Goal: Task Accomplishment & Management: Use online tool/utility

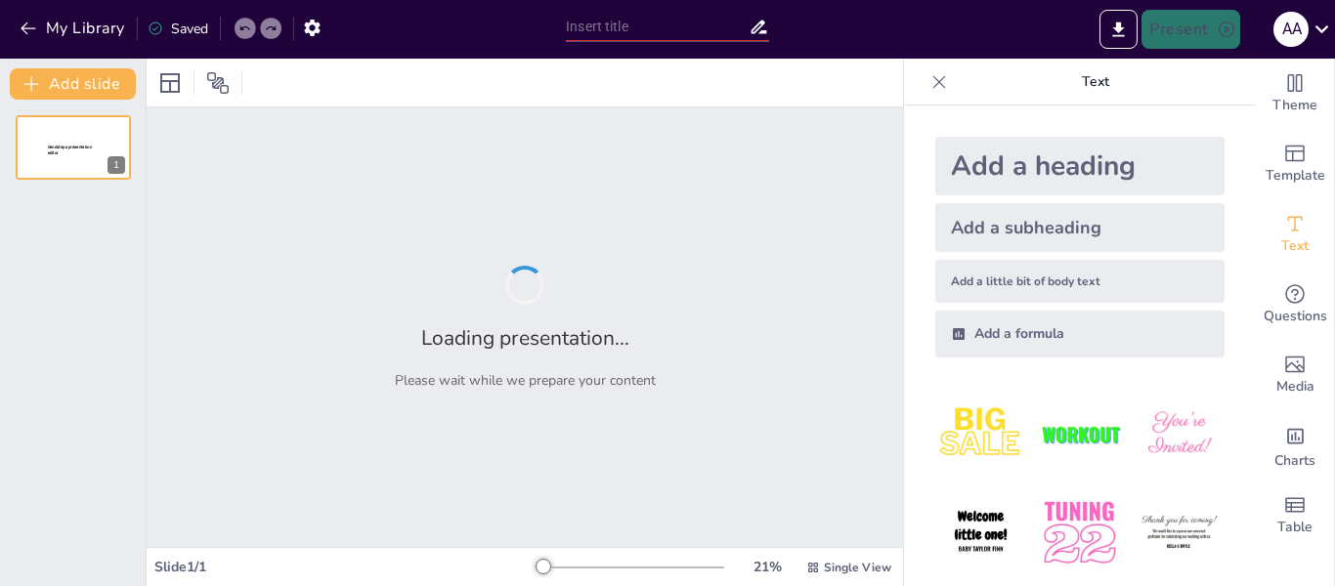
type input "El paciente y su entorno"
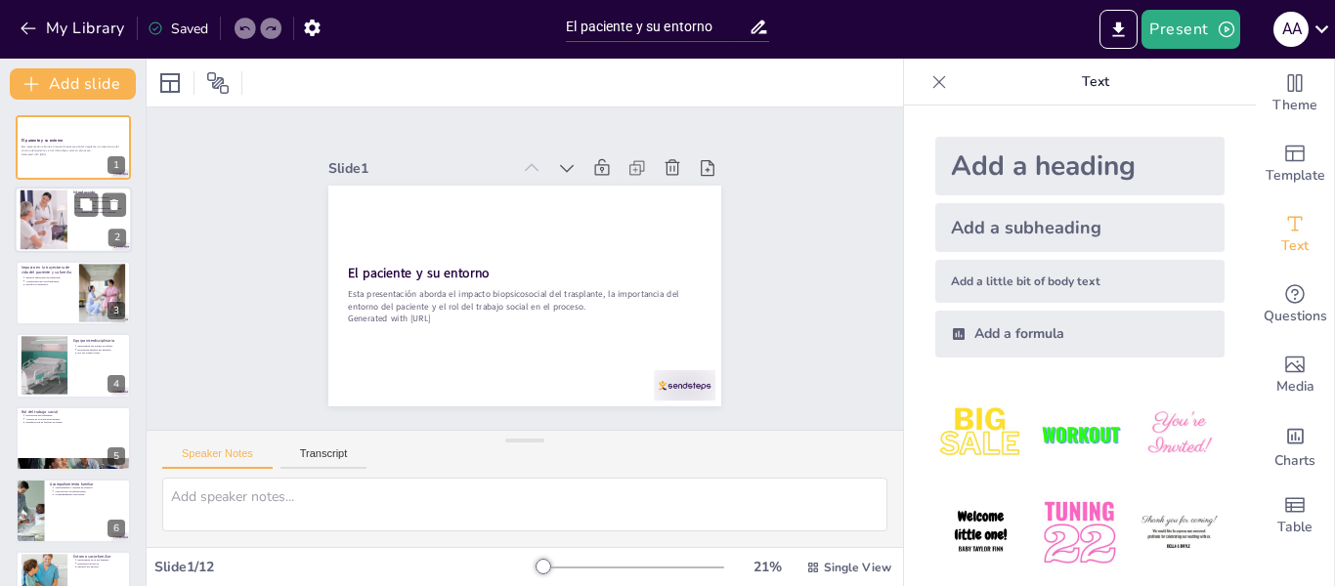
click at [60, 235] on div at bounding box center [44, 221] width 106 height 60
type textarea "Lo ipsum do si ametcons adi el sed doei te in utlabore et doloremagn. Al en adm…"
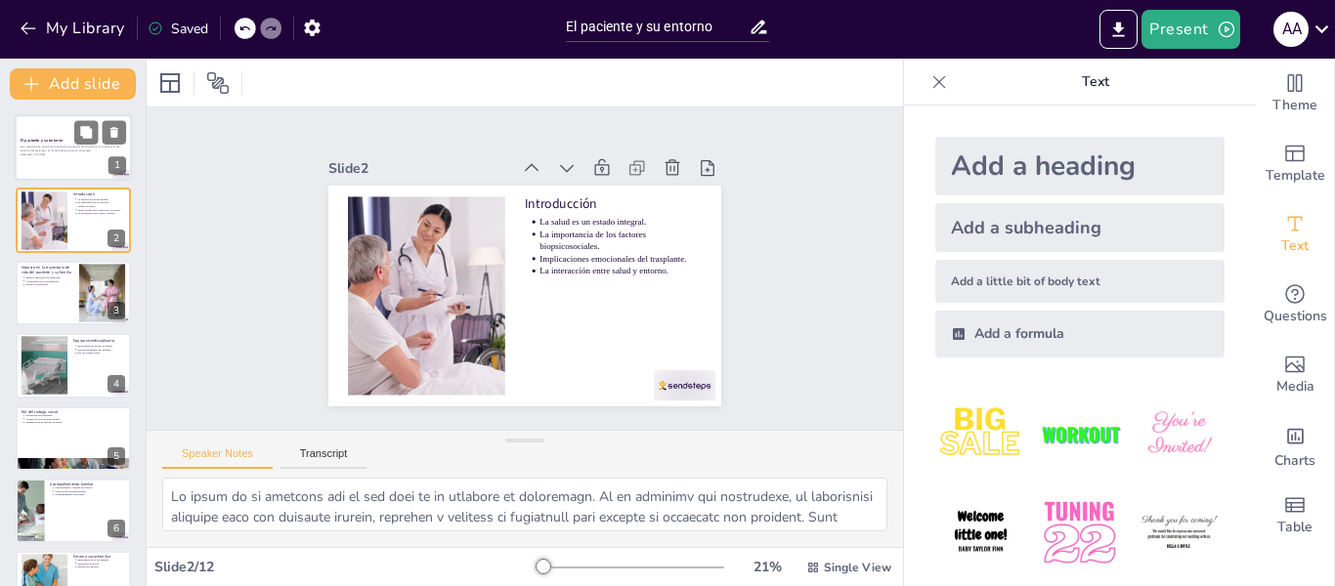
click at [58, 140] on strong "El paciente y su entorno" at bounding box center [42, 140] width 42 height 5
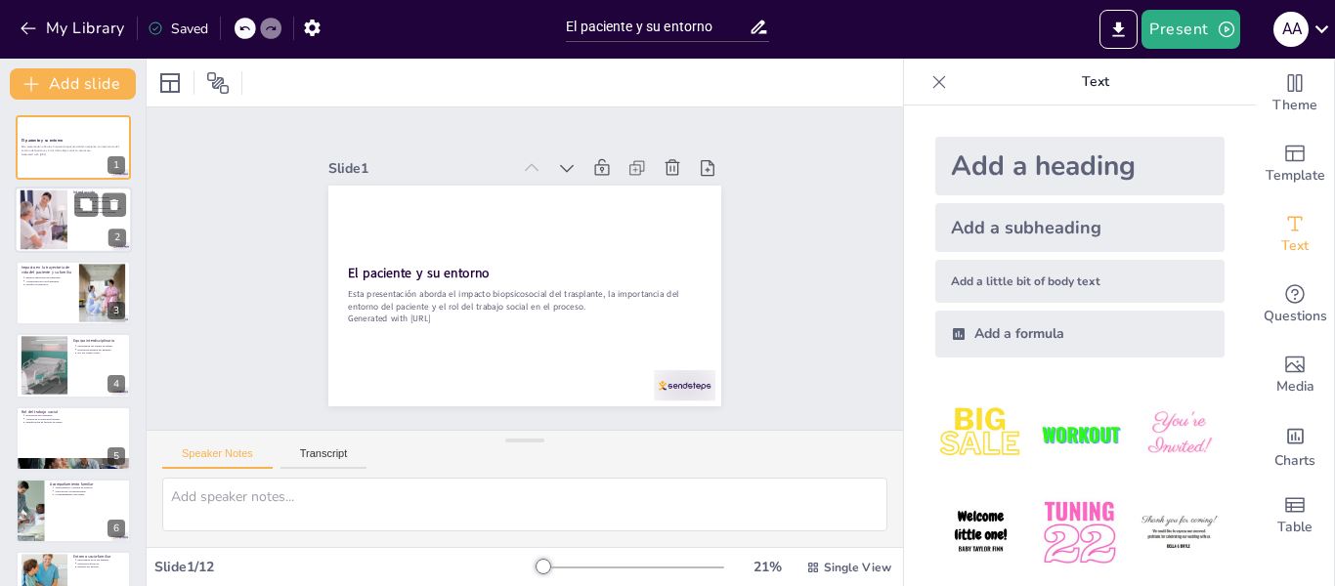
click at [37, 239] on div at bounding box center [44, 221] width 106 height 60
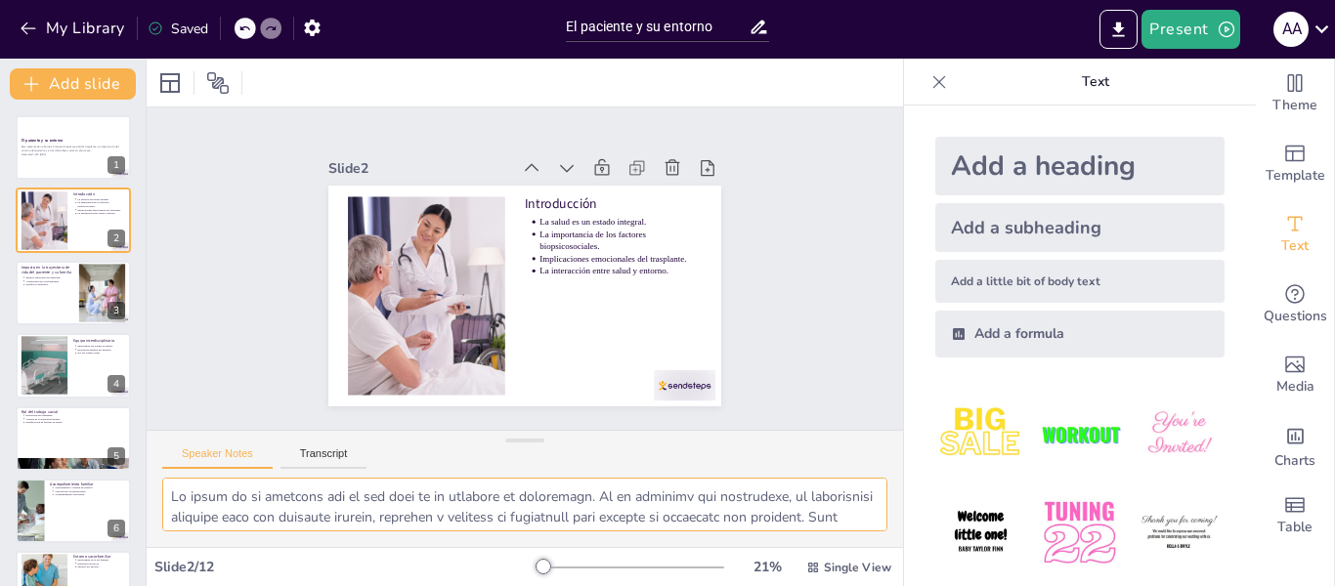
drag, startPoint x: 316, startPoint y: 518, endPoint x: 172, endPoint y: 481, distance: 148.4
click at [172, 481] on textarea at bounding box center [524, 505] width 725 height 54
click at [48, 301] on div at bounding box center [73, 293] width 117 height 66
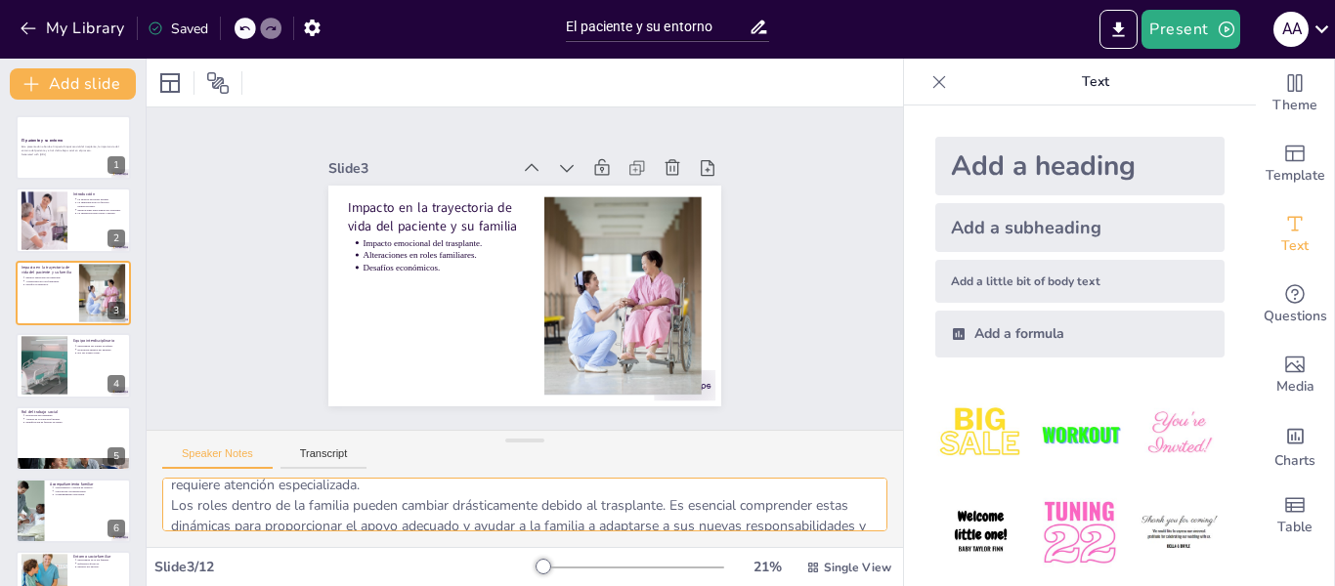
scroll to position [12, 0]
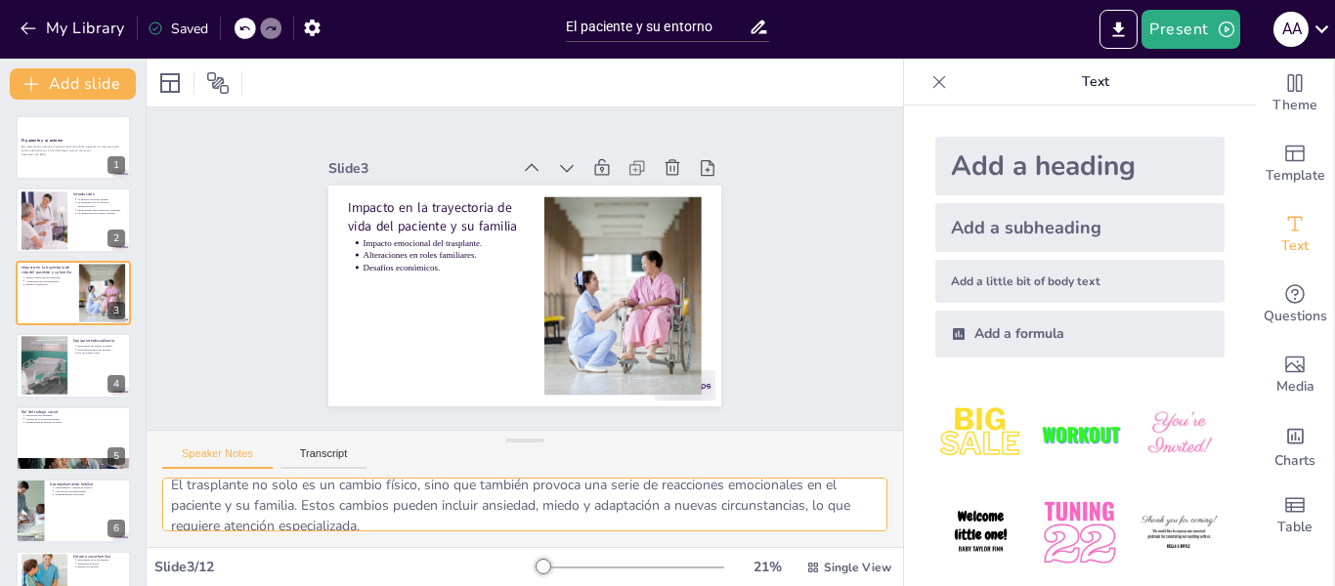
drag, startPoint x: 169, startPoint y: 497, endPoint x: 340, endPoint y: 493, distance: 171.1
click at [340, 493] on textarea "El trasplante no solo es un cambio físico, sino que también provoca una serie d…" at bounding box center [524, 505] width 725 height 54
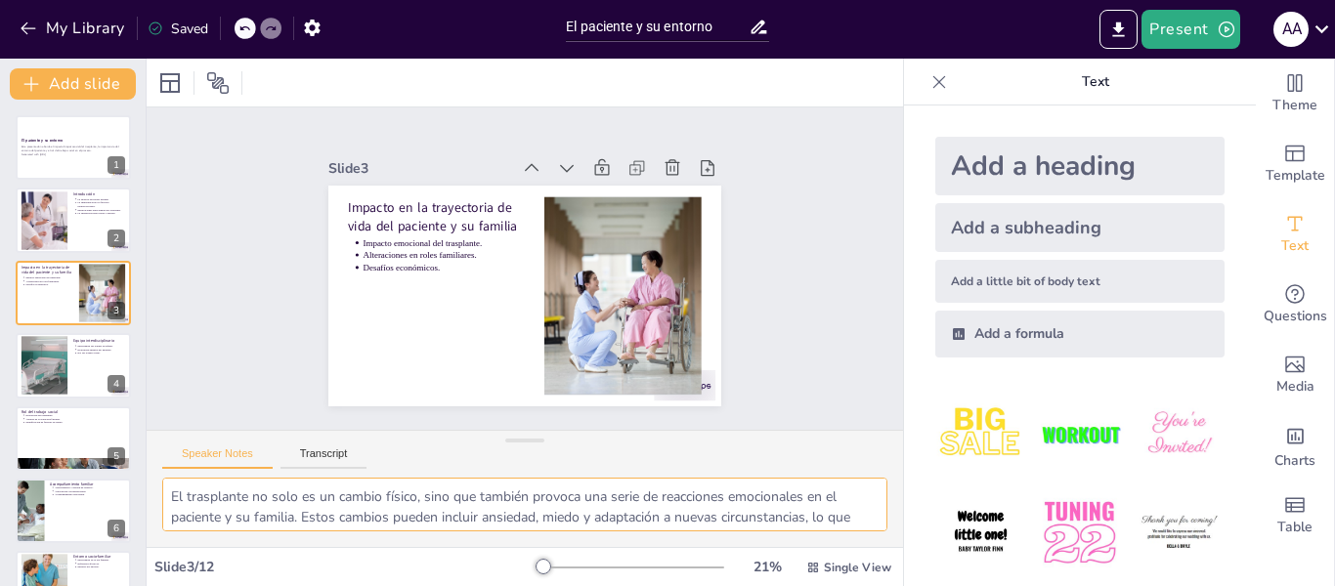
click at [359, 502] on textarea "El trasplante no solo es un cambio físico, sino que también provoca una serie d…" at bounding box center [524, 505] width 725 height 54
drag, startPoint x: 791, startPoint y: 523, endPoint x: 167, endPoint y: 461, distance: 626.6
click at [167, 461] on div "Speaker Notes Transcript El trasplante no solo es un cambio físico, sino que ta…" at bounding box center [525, 488] width 756 height 117
click at [89, 366] on div at bounding box center [73, 365] width 117 height 66
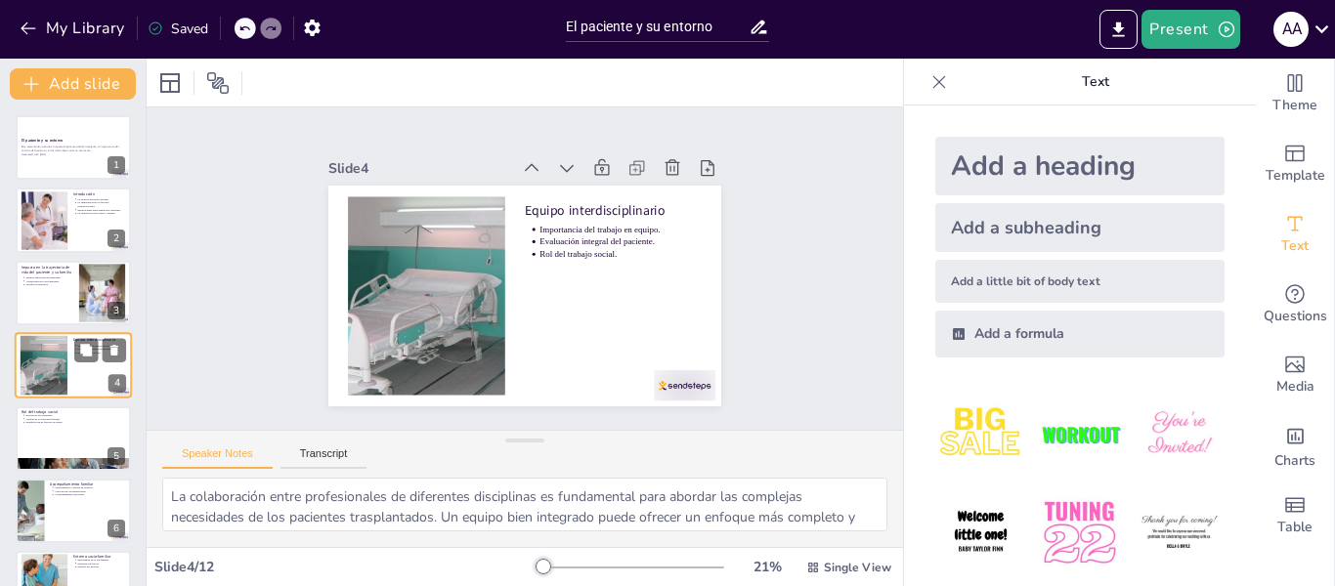
scroll to position [22, 0]
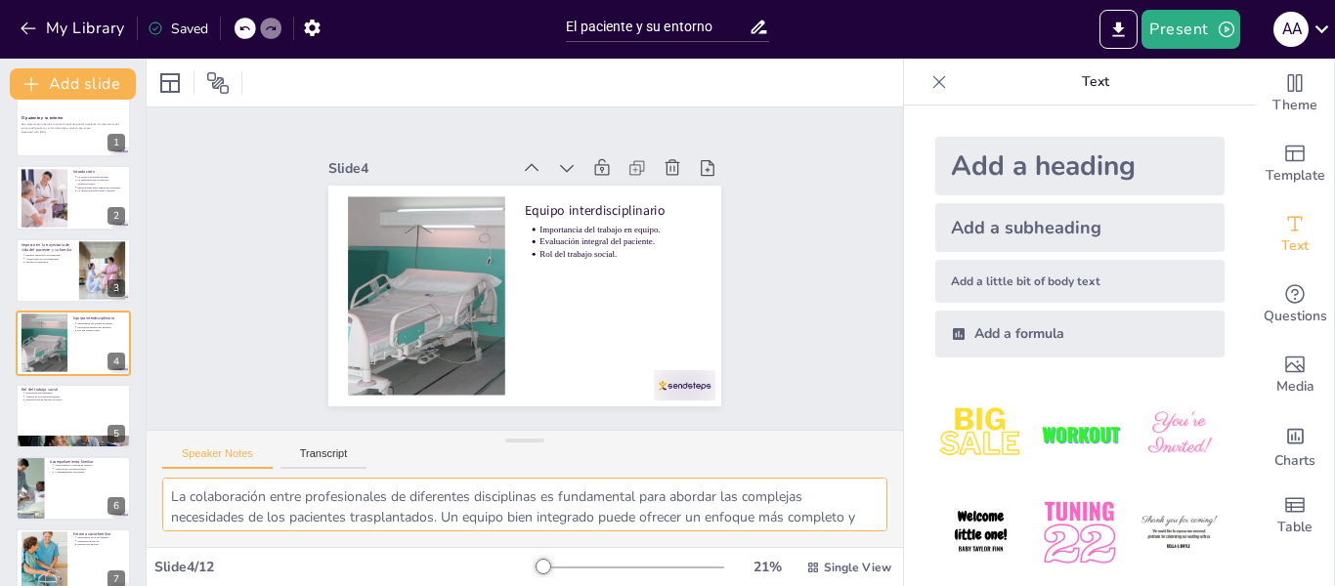
click at [176, 496] on textarea "La colaboración entre profesionales de diferentes disciplinas es fundamental pa…" at bounding box center [524, 505] width 725 height 54
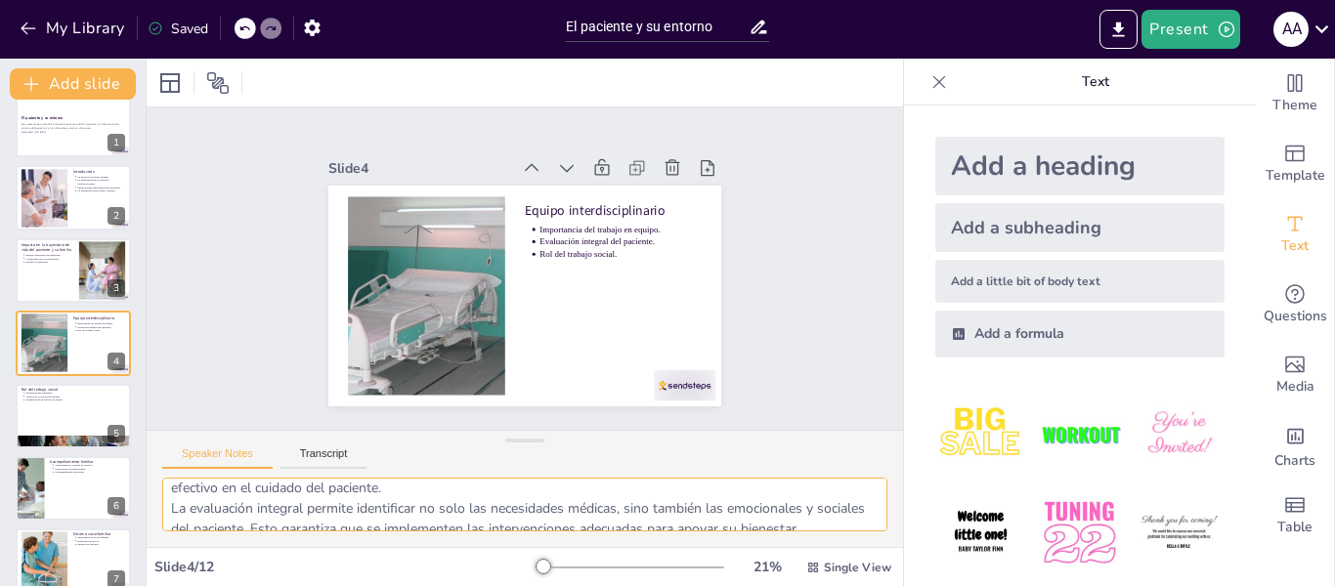
scroll to position [0, 0]
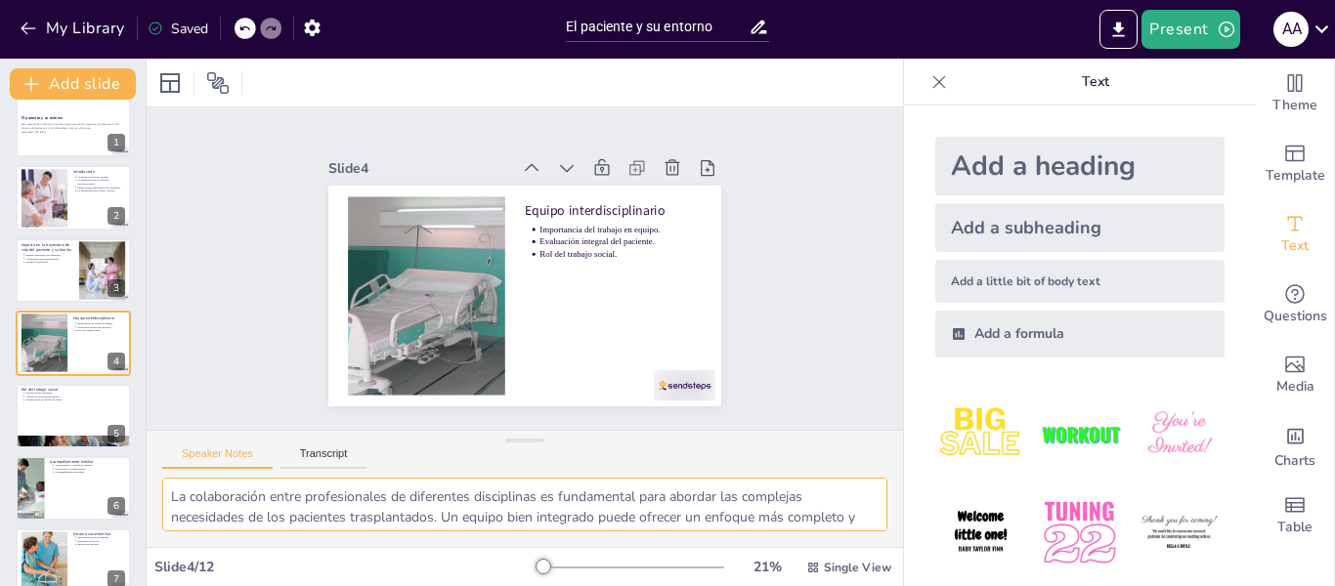
drag, startPoint x: 640, startPoint y: 519, endPoint x: 149, endPoint y: 476, distance: 493.5
click at [149, 476] on div "Speaker Notes Transcript La colaboración entre profesionales de diferentes disc…" at bounding box center [525, 488] width 756 height 117
click at [84, 416] on div at bounding box center [73, 416] width 117 height 66
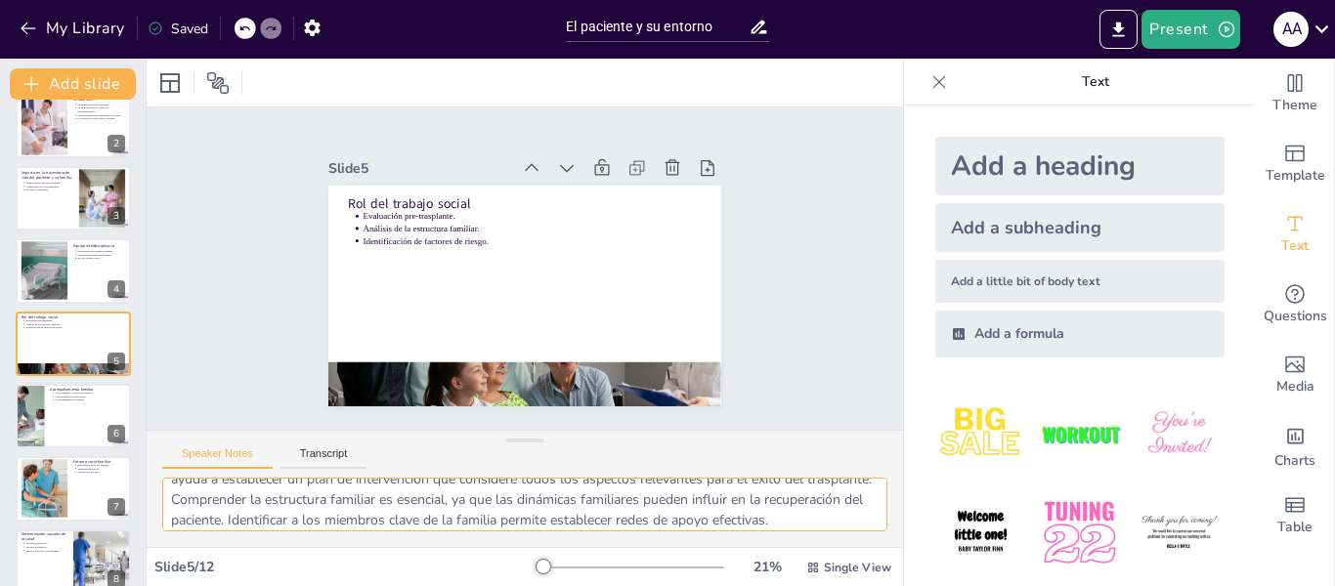
scroll to position [108, 0]
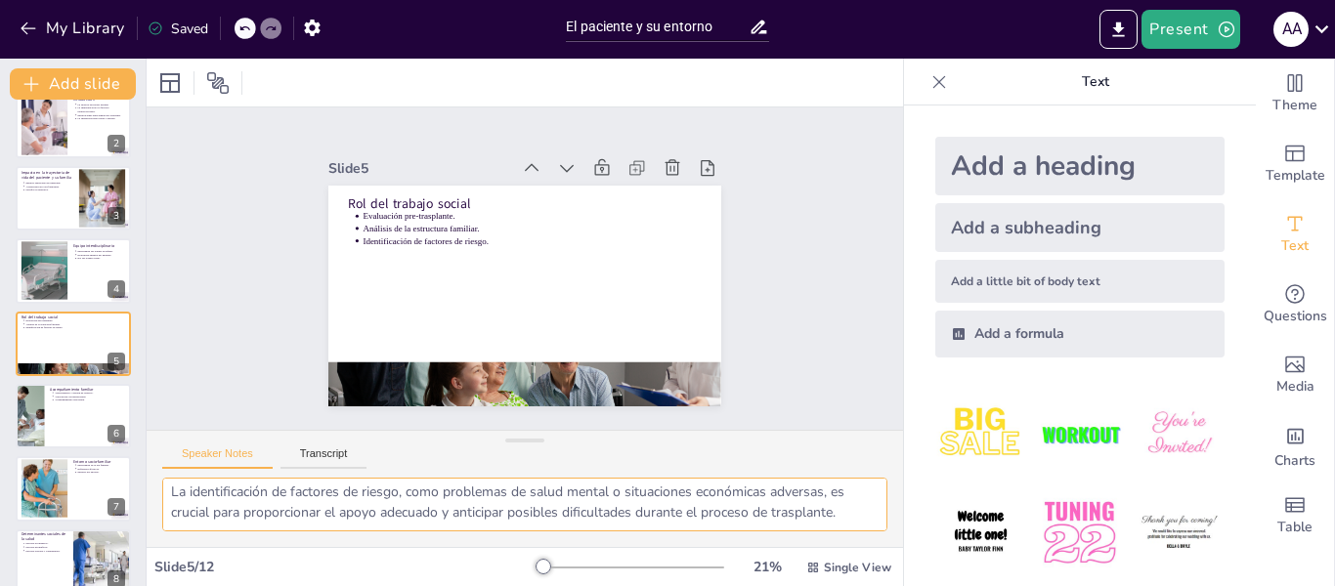
drag, startPoint x: 172, startPoint y: 495, endPoint x: 850, endPoint y: 538, distance: 679.6
click at [850, 538] on div "La evaluación pre-trasplante es fundamental para identificar las necesidades de…" at bounding box center [525, 512] width 756 height 69
click at [653, 516] on textarea "La evaluación pre-trasplante es fundamental para identificar las necesidades de…" at bounding box center [524, 505] width 725 height 54
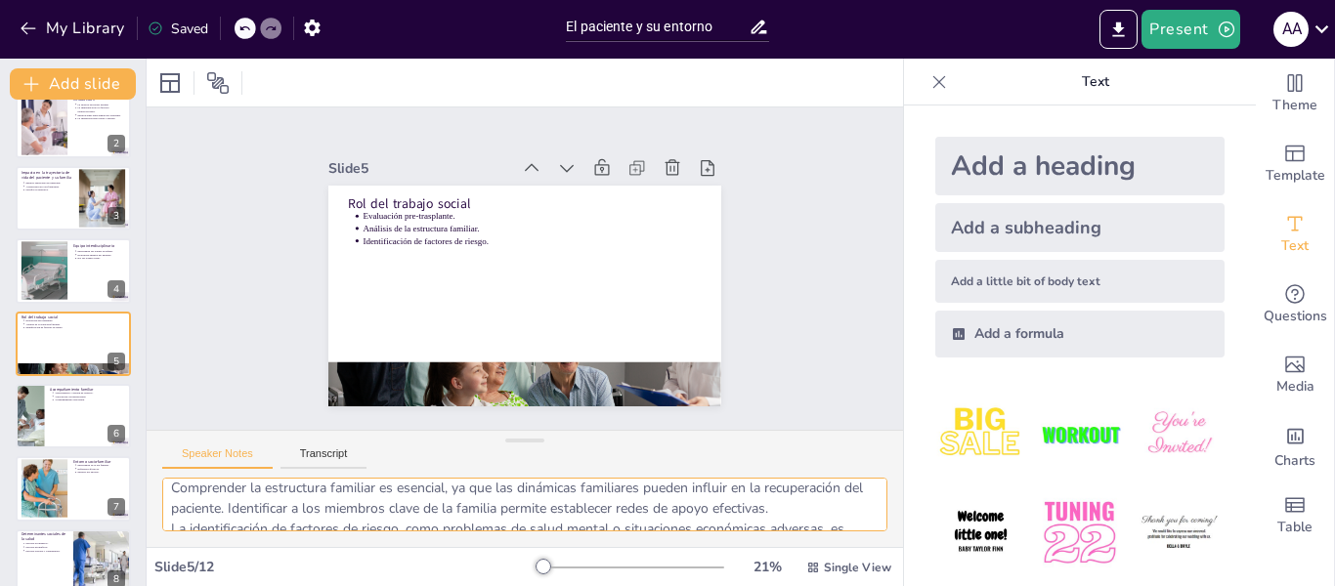
scroll to position [29, 0]
click at [73, 426] on div at bounding box center [73, 416] width 117 height 66
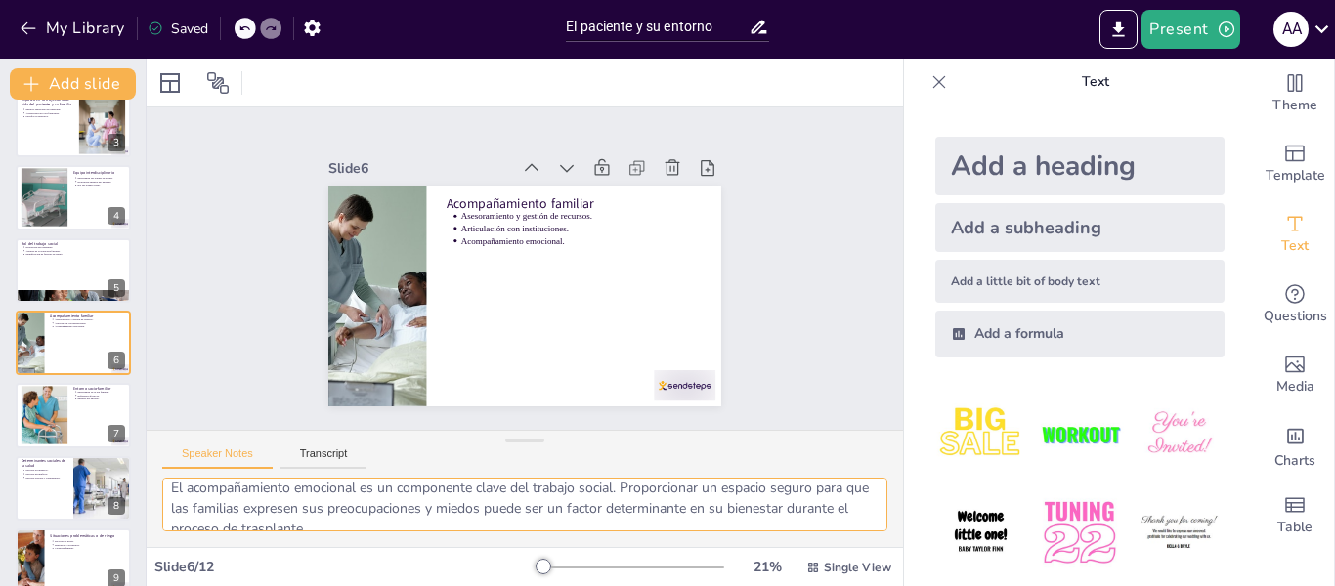
scroll to position [108, 0]
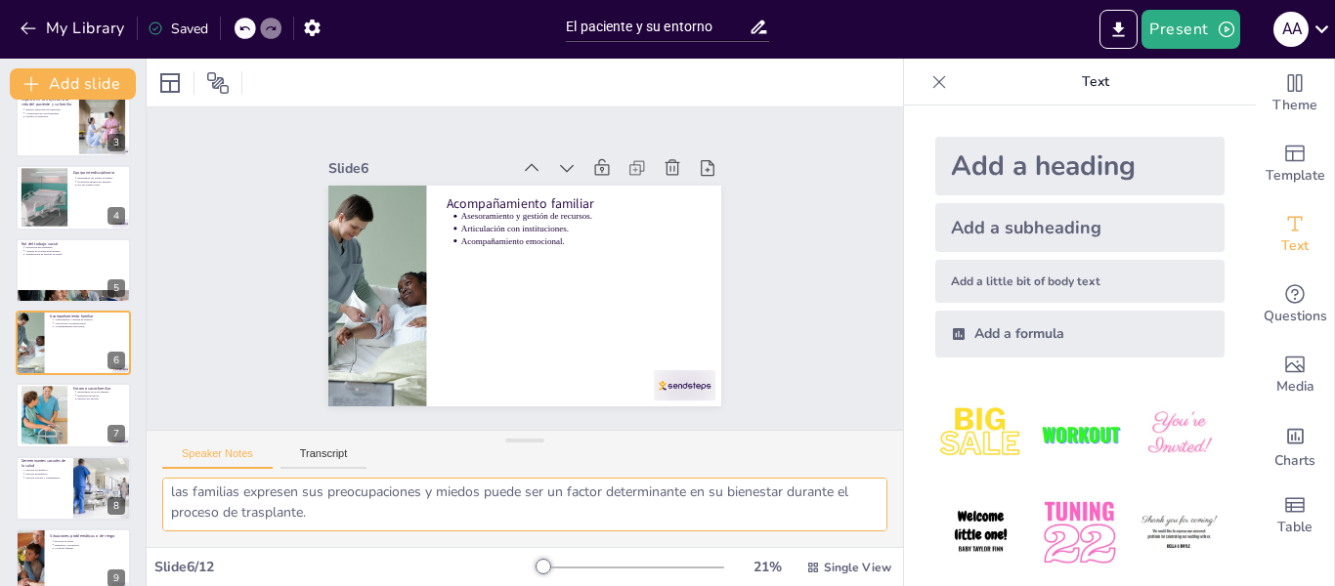
drag, startPoint x: 173, startPoint y: 498, endPoint x: 428, endPoint y: 515, distance: 255.6
click at [428, 515] on textarea "El asesoramiento es fundamental para guiar a las familias en la gestión de recu…" at bounding box center [524, 505] width 725 height 54
click at [65, 428] on div at bounding box center [43, 416] width 95 height 60
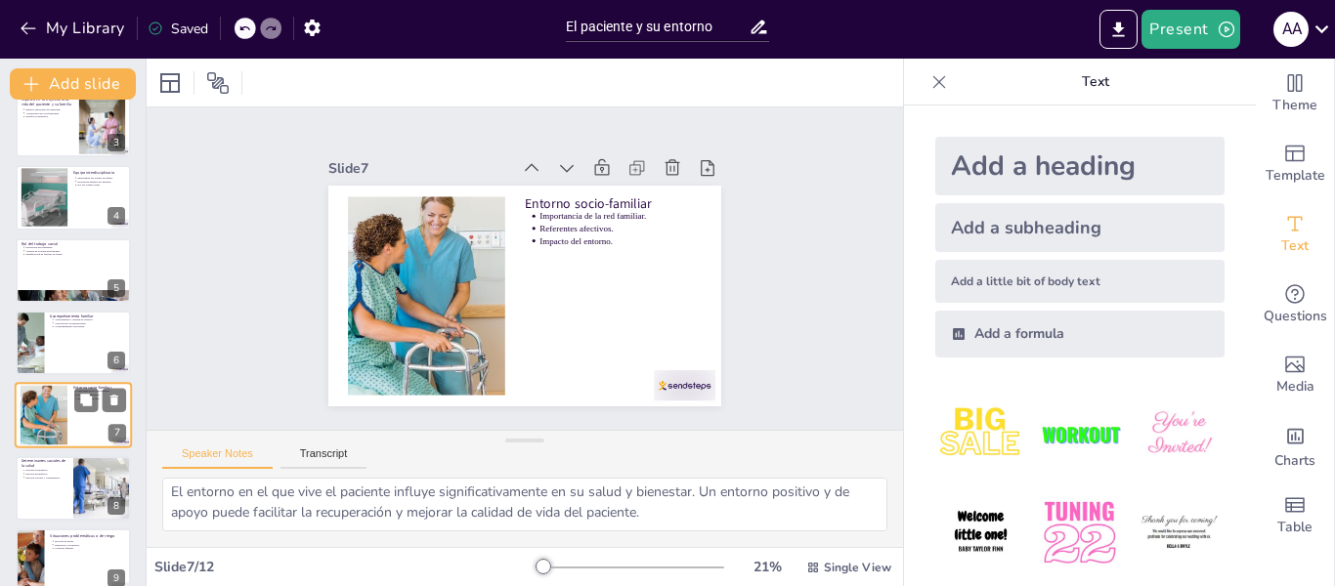
scroll to position [87, 0]
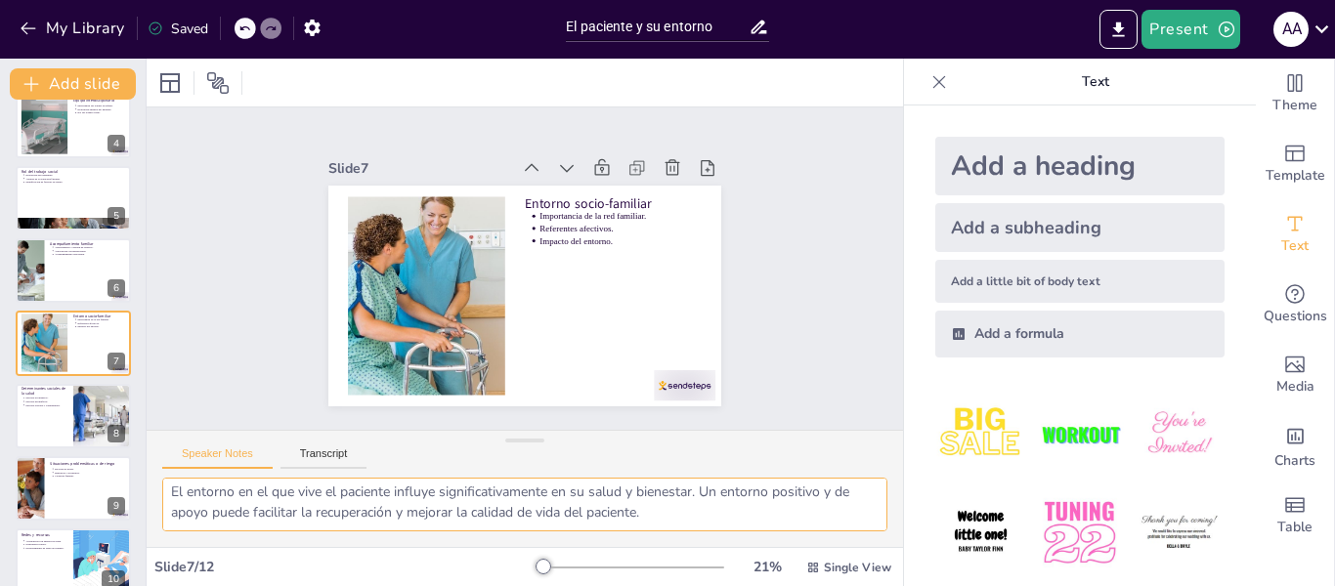
click at [697, 505] on textarea "La red familiar proporciona un soporte esencial durante el proceso de trasplant…" at bounding box center [524, 505] width 725 height 54
drag, startPoint x: 697, startPoint y: 525, endPoint x: 131, endPoint y: 470, distance: 568.5
click at [131, 470] on div "Document fonts Akatab Recently used Mulish Popular fonts Lato Montserrat Open S…" at bounding box center [667, 323] width 1335 height 528
click at [280, 503] on textarea "La red familiar proporciona un soporte esencial durante el proceso de trasplant…" at bounding box center [524, 505] width 725 height 54
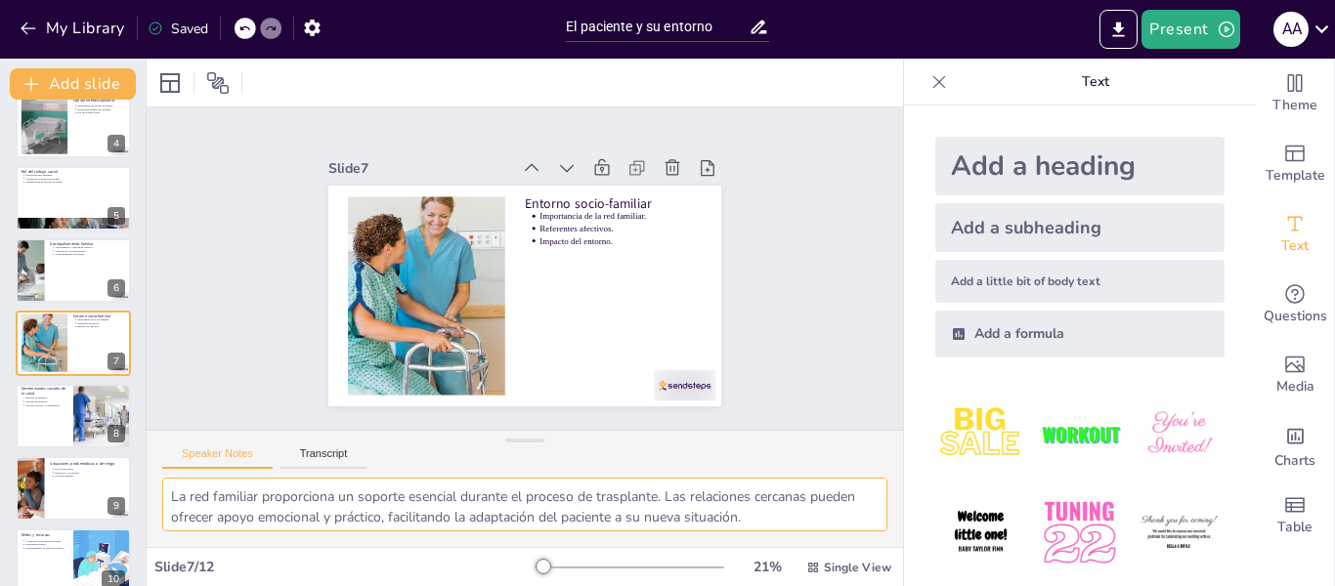
click at [259, 511] on textarea "La red familiar proporciona un soporte esencial durante el proceso de trasplant…" at bounding box center [524, 505] width 725 height 54
drag, startPoint x: 682, startPoint y: 513, endPoint x: 136, endPoint y: 466, distance: 548.4
click at [136, 466] on div "Document fonts Akatab Recently used Mulish Popular fonts Lato Montserrat Open S…" at bounding box center [667, 323] width 1335 height 528
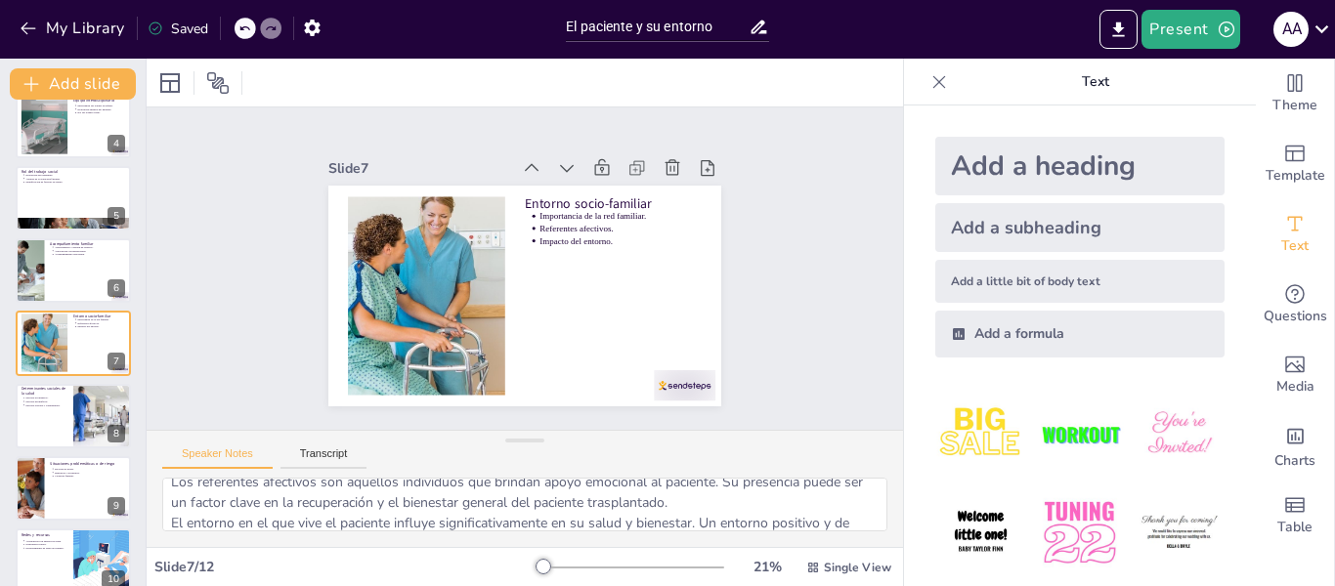
scroll to position [87, 0]
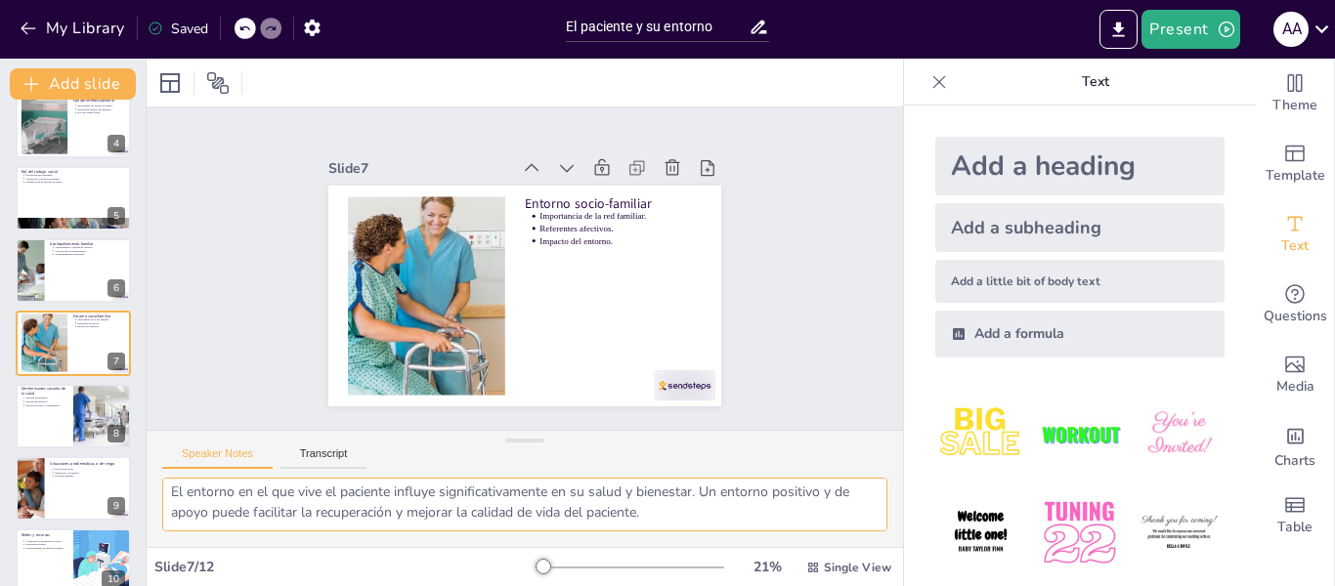
click at [324, 505] on textarea "La red familiar proporciona un soporte esencial durante el proceso de trasplant…" at bounding box center [524, 505] width 725 height 54
drag, startPoint x: 167, startPoint y: 509, endPoint x: 803, endPoint y: 525, distance: 636.4
click at [803, 525] on textarea "La red familiar proporciona un soporte esencial durante el proceso de trasplant…" at bounding box center [524, 505] width 725 height 54
click at [32, 413] on div at bounding box center [73, 416] width 117 height 66
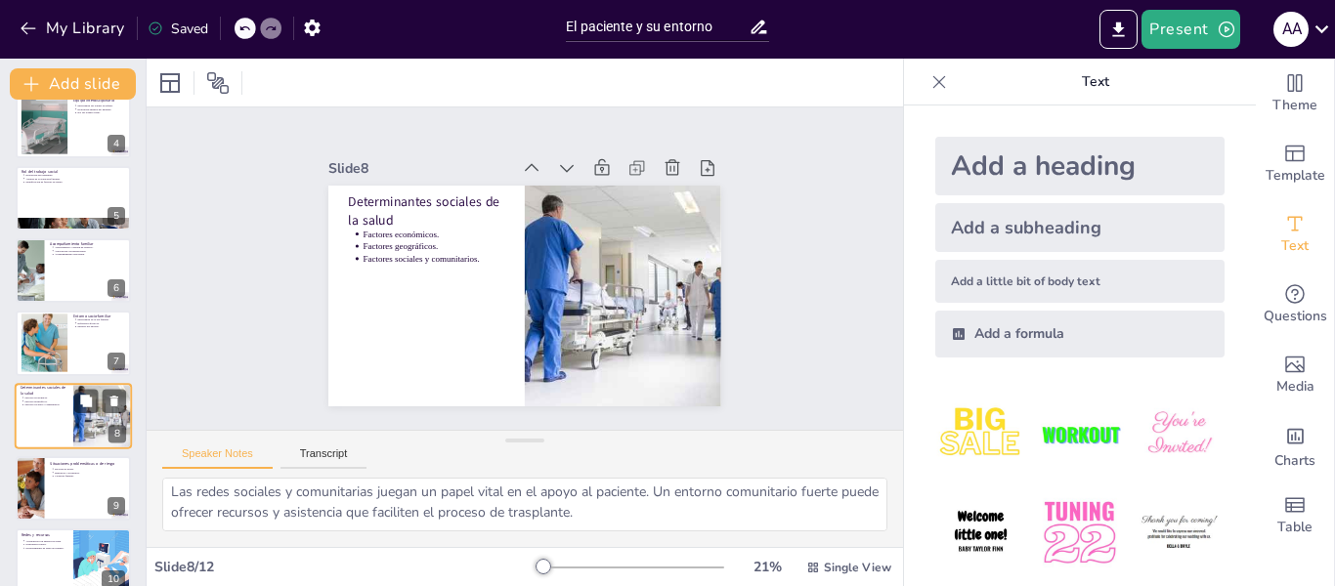
scroll to position [313, 0]
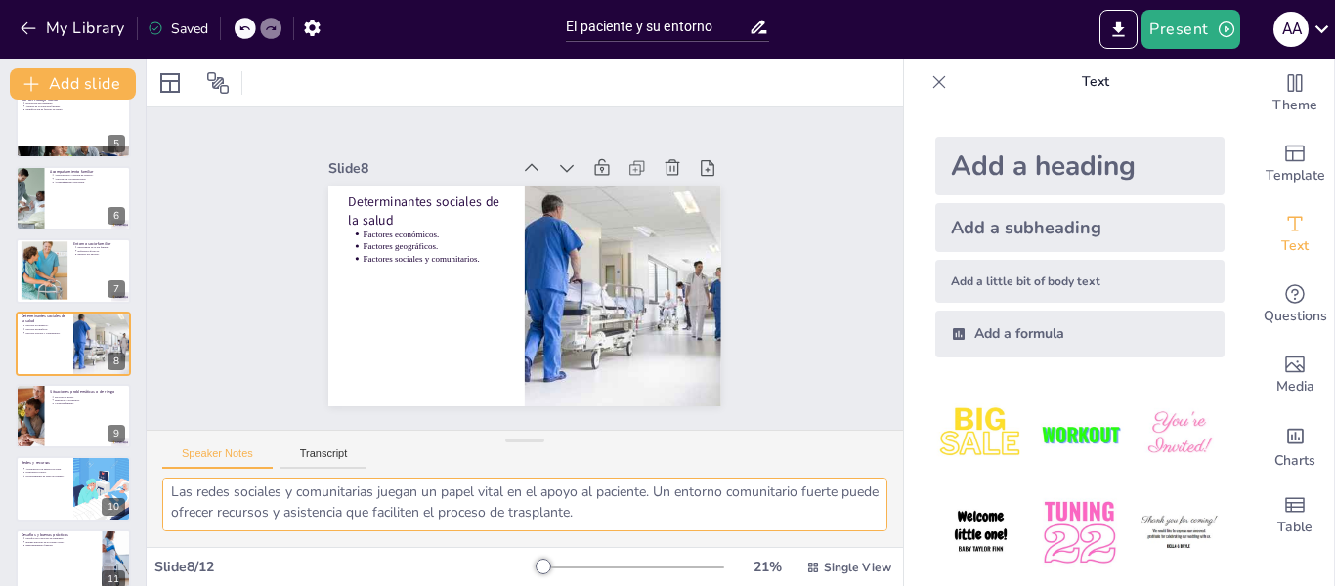
click at [172, 494] on textarea "La situación económica de una familia puede impactar en el acceso a la atención…" at bounding box center [524, 505] width 725 height 54
click at [652, 505] on textarea "La situación económica de una familia puede impactar en el acceso a la atención…" at bounding box center [524, 505] width 725 height 54
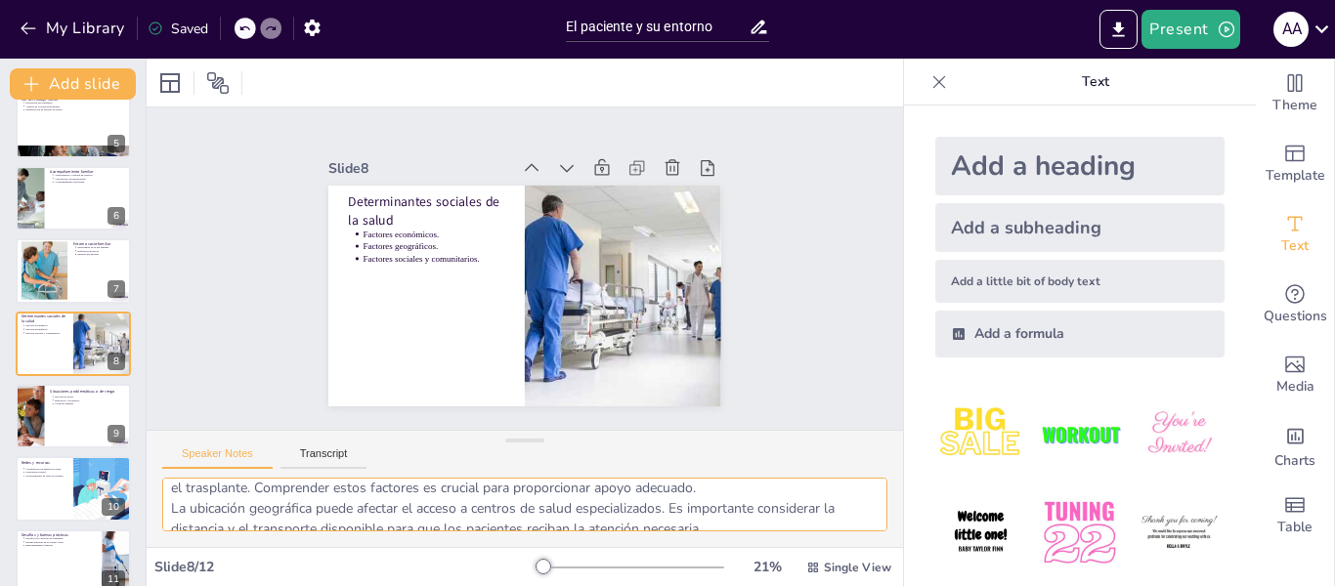
scroll to position [9, 0]
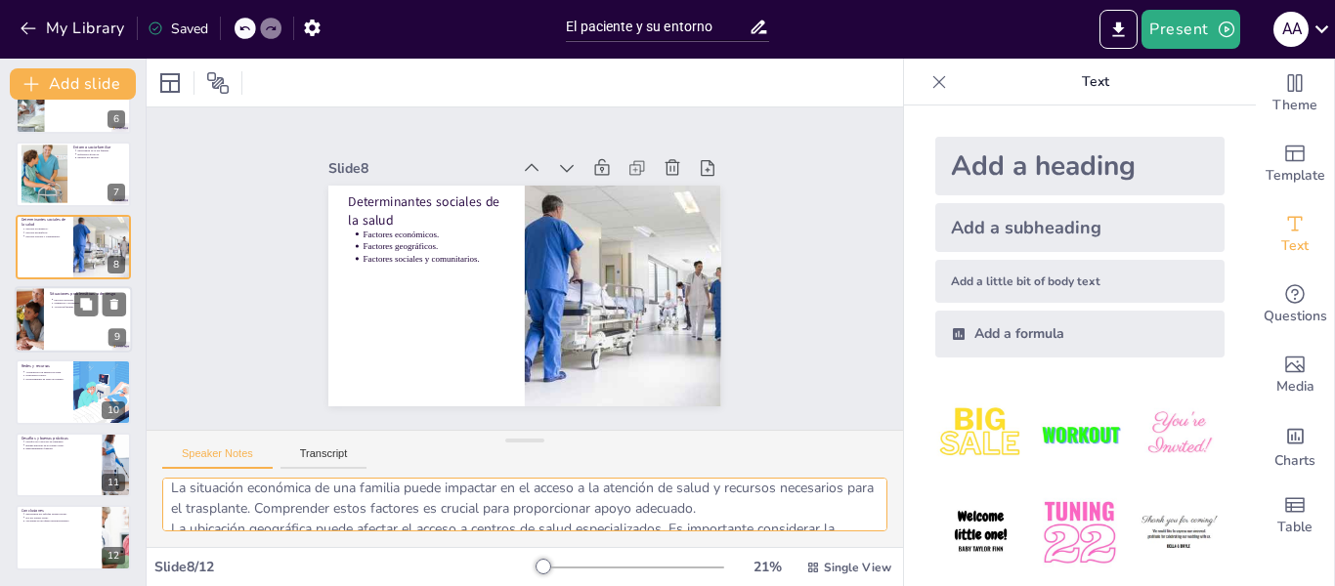
click at [65, 327] on div at bounding box center [73, 319] width 117 height 66
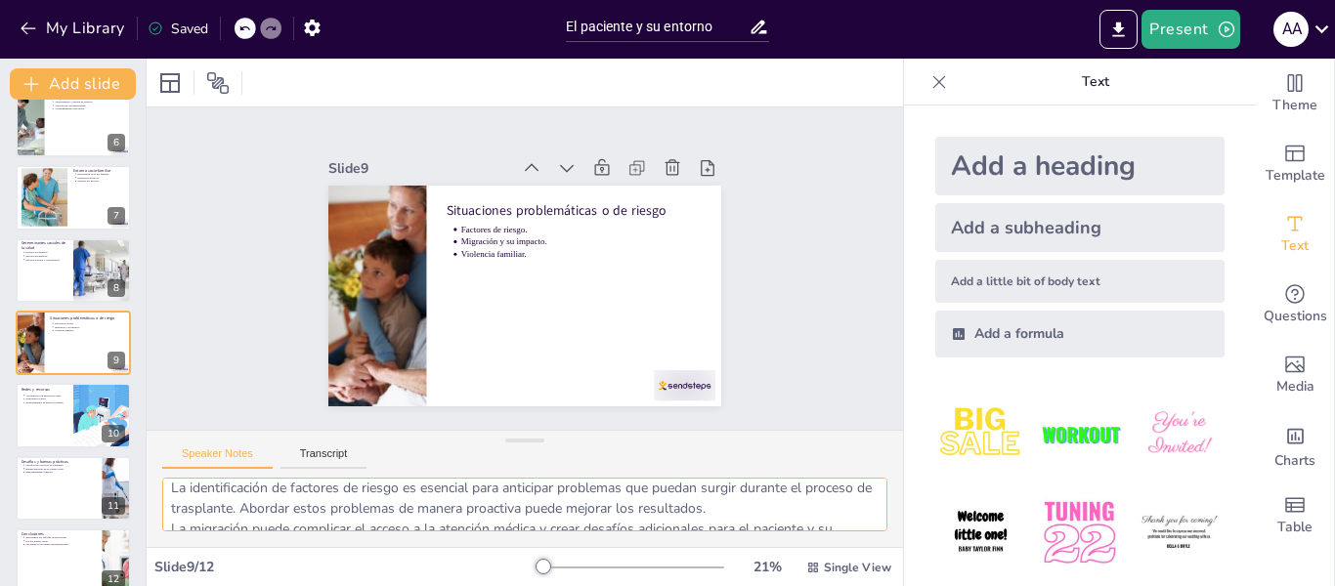
click at [170, 495] on textarea "La identificación de factores de riesgo es esencial para anticipar problemas qu…" at bounding box center [524, 505] width 725 height 54
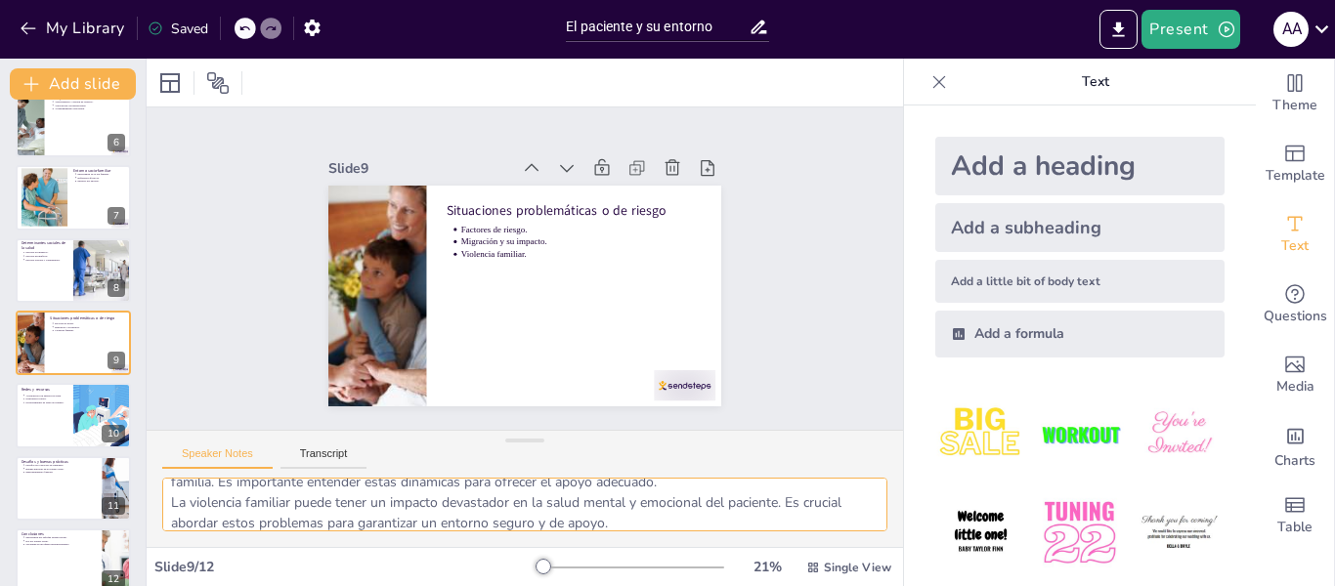
scroll to position [87, 0]
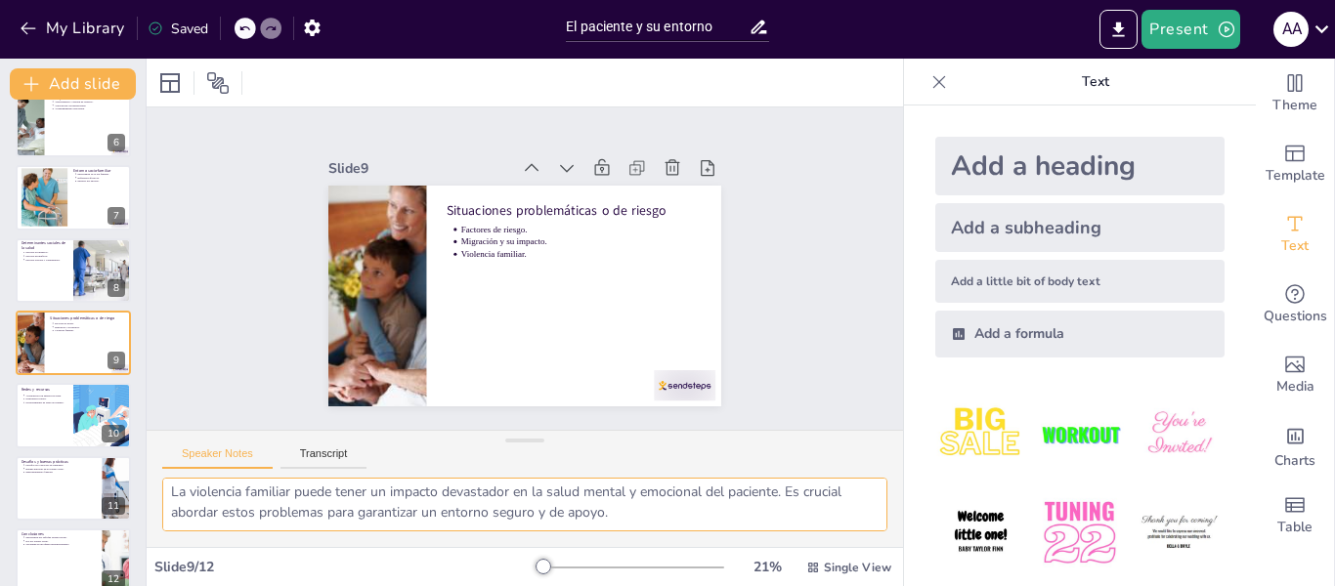
drag, startPoint x: 168, startPoint y: 489, endPoint x: 634, endPoint y: 529, distance: 467.9
click at [634, 529] on textarea "La identificación de factores de riesgo es esencial para anticipar problemas qu…" at bounding box center [524, 505] width 725 height 54
click at [24, 424] on div at bounding box center [73, 416] width 117 height 66
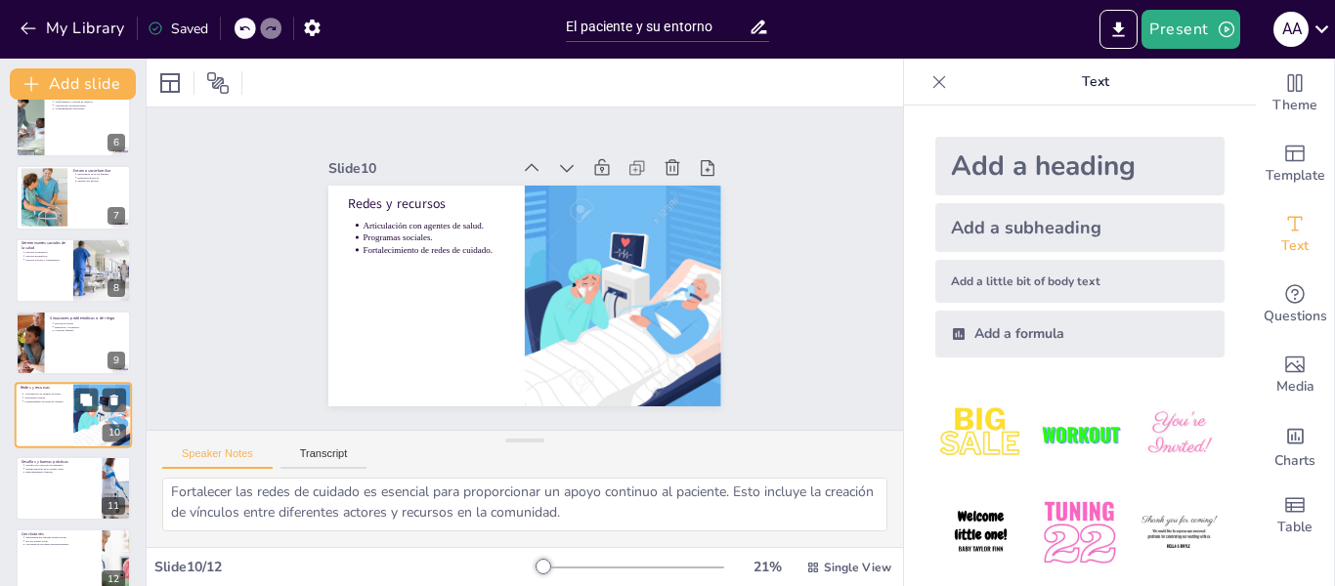
scroll to position [410, 0]
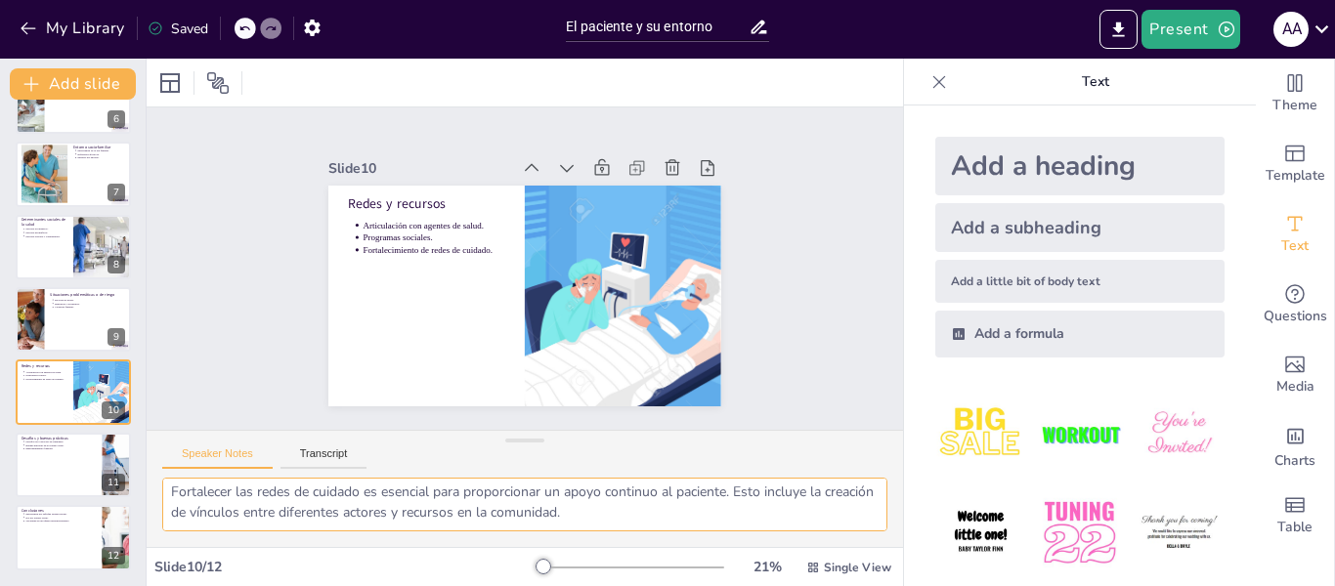
click at [626, 518] on textarea "La colaboración con otros agentes de salud es vital para asegurar que los pacie…" at bounding box center [524, 505] width 725 height 54
drag, startPoint x: 165, startPoint y: 493, endPoint x: 651, endPoint y: 523, distance: 486.7
click at [651, 523] on textarea "La colaboración con otros agentes de salud es vital para asegurar que los pacie…" at bounding box center [524, 505] width 725 height 54
click at [62, 490] on div at bounding box center [73, 465] width 117 height 66
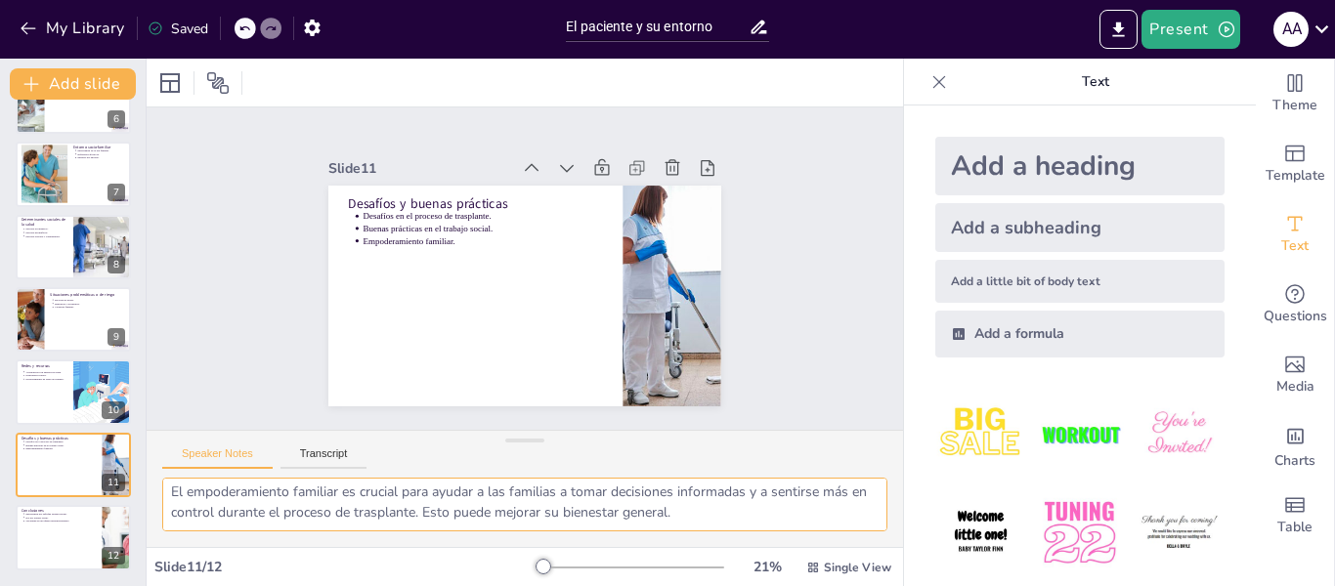
click at [166, 491] on textarea "Los desafíos en el proceso de trasplante pueden incluir la falta de recursos y …" at bounding box center [524, 505] width 725 height 54
click at [615, 504] on textarea "Los desafíos en el proceso de trasplante pueden incluir la falta de recursos y …" at bounding box center [524, 505] width 725 height 54
click at [241, 496] on textarea "Los desafíos en el proceso de trasplante pueden incluir la falta de recursos y …" at bounding box center [524, 505] width 725 height 54
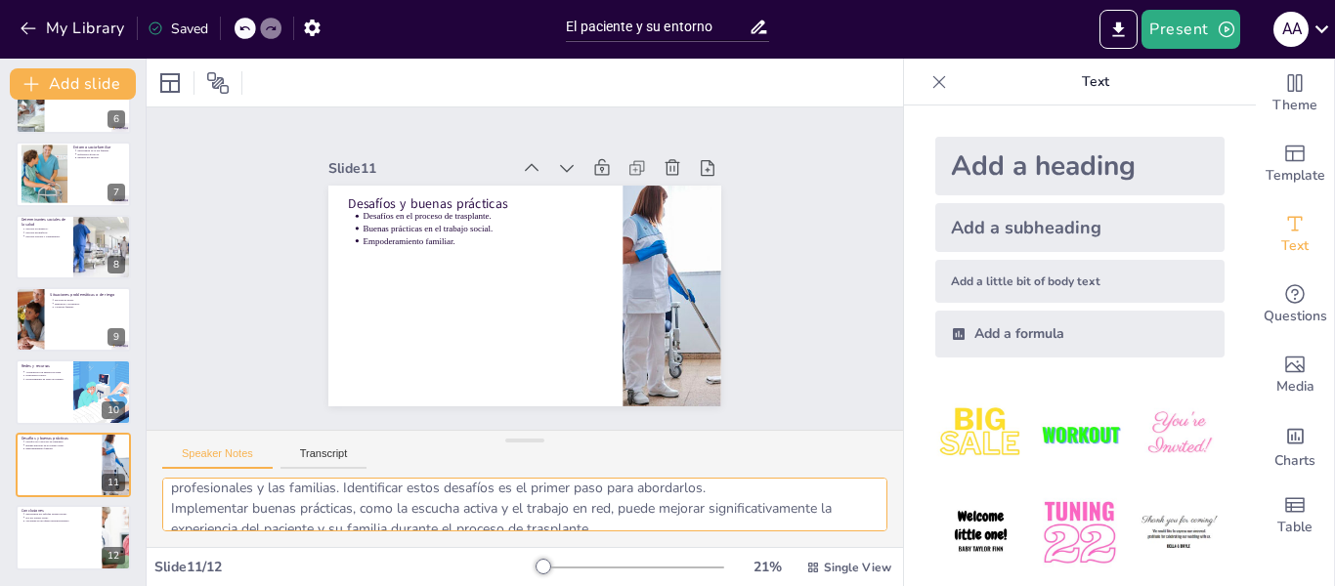
scroll to position [37, 0]
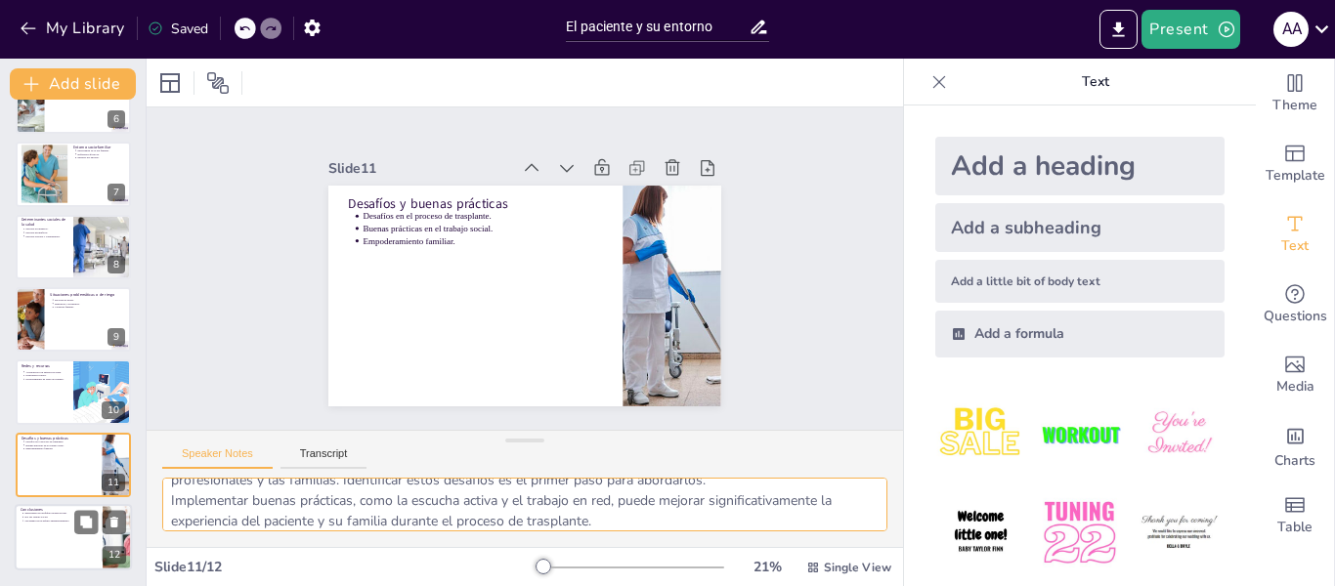
click at [29, 537] on div at bounding box center [73, 537] width 117 height 66
type textarea "El enfoque biopsicosocial es fundamental para entender y abordar las complejida…"
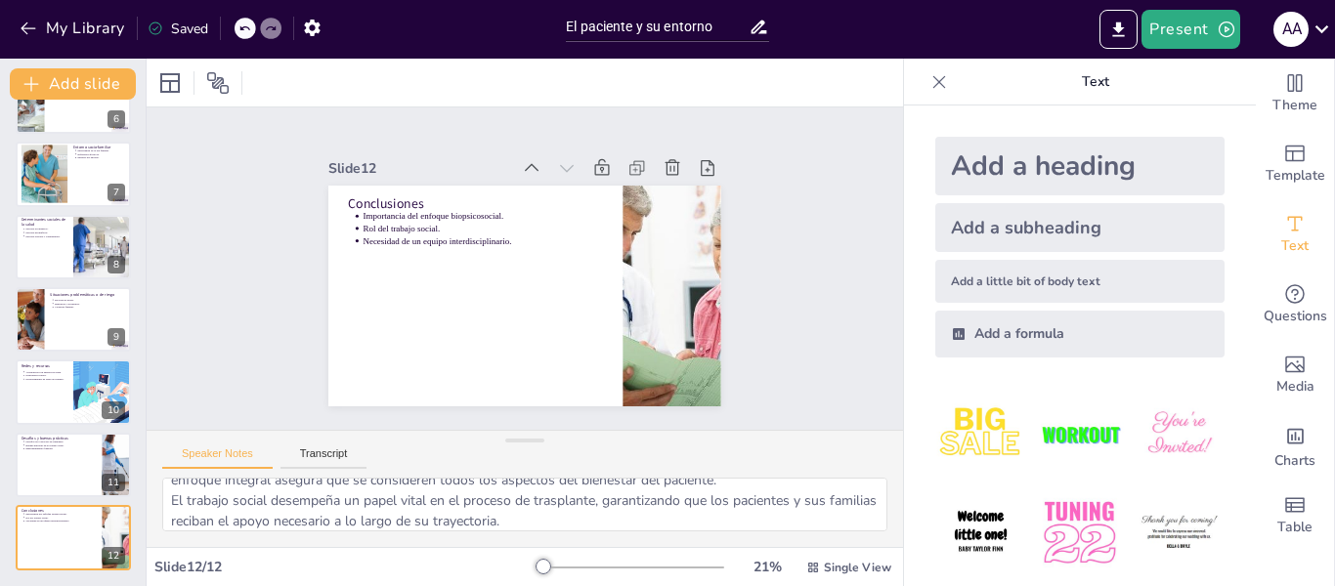
scroll to position [0, 0]
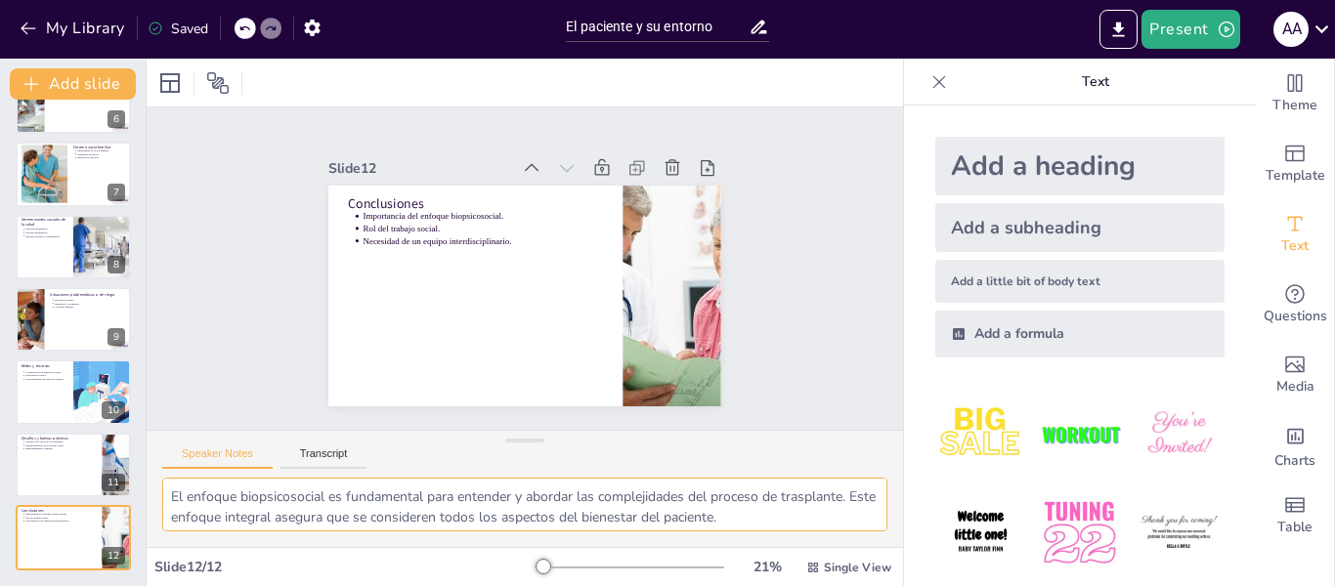
click at [208, 499] on textarea "El enfoque biopsicosocial es fundamental para entender y abordar las complejida…" at bounding box center [524, 505] width 725 height 54
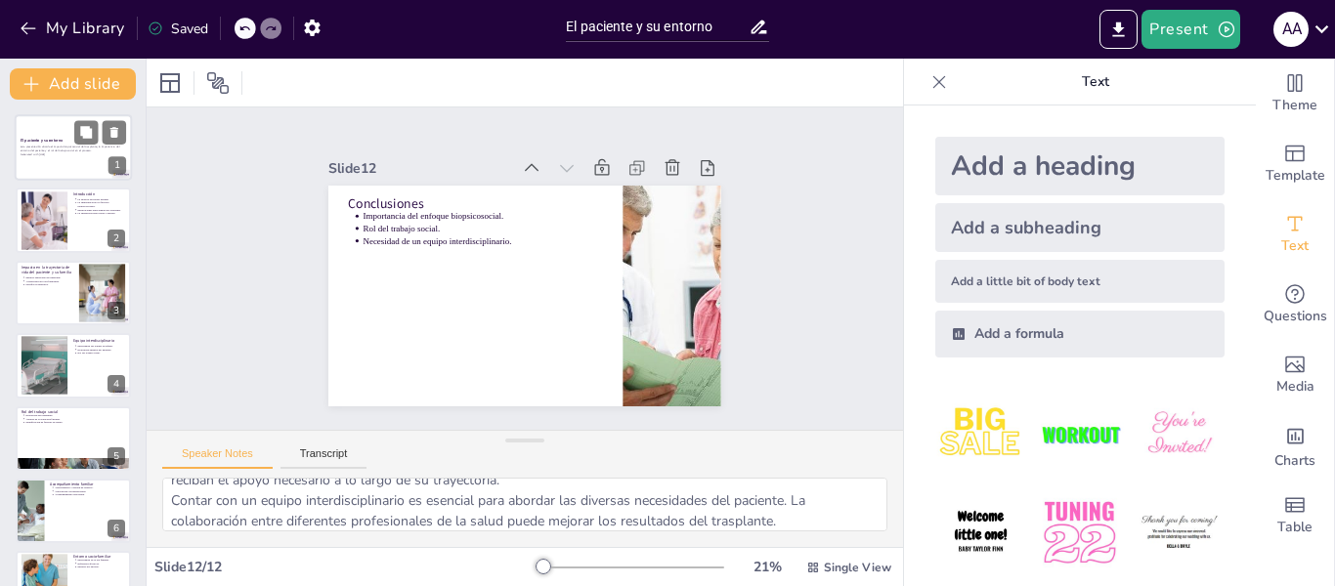
click at [31, 140] on strong "El paciente y su entorno" at bounding box center [42, 140] width 42 height 5
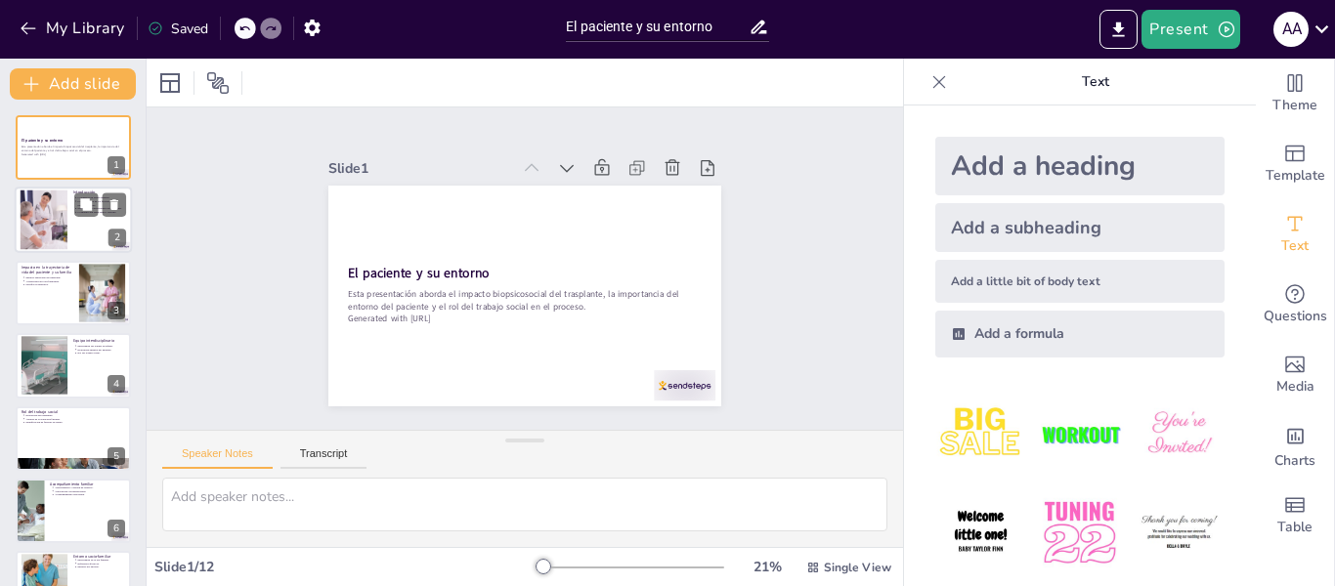
click at [86, 232] on div at bounding box center [73, 221] width 117 height 66
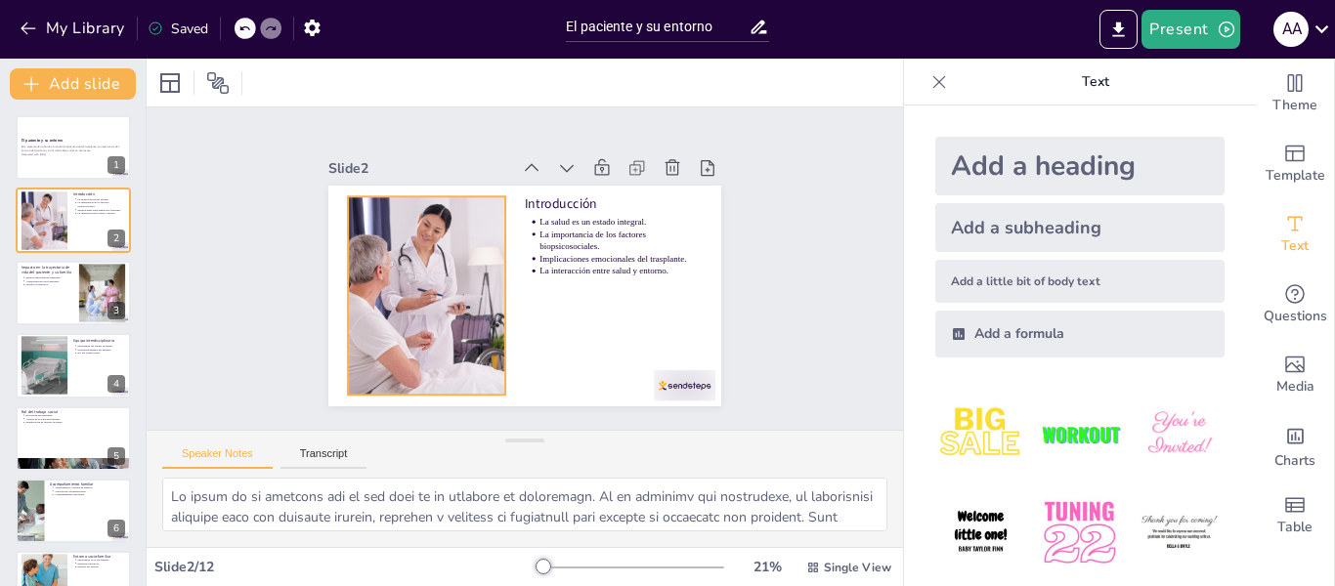
click at [425, 327] on div at bounding box center [487, 174] width 235 height 372
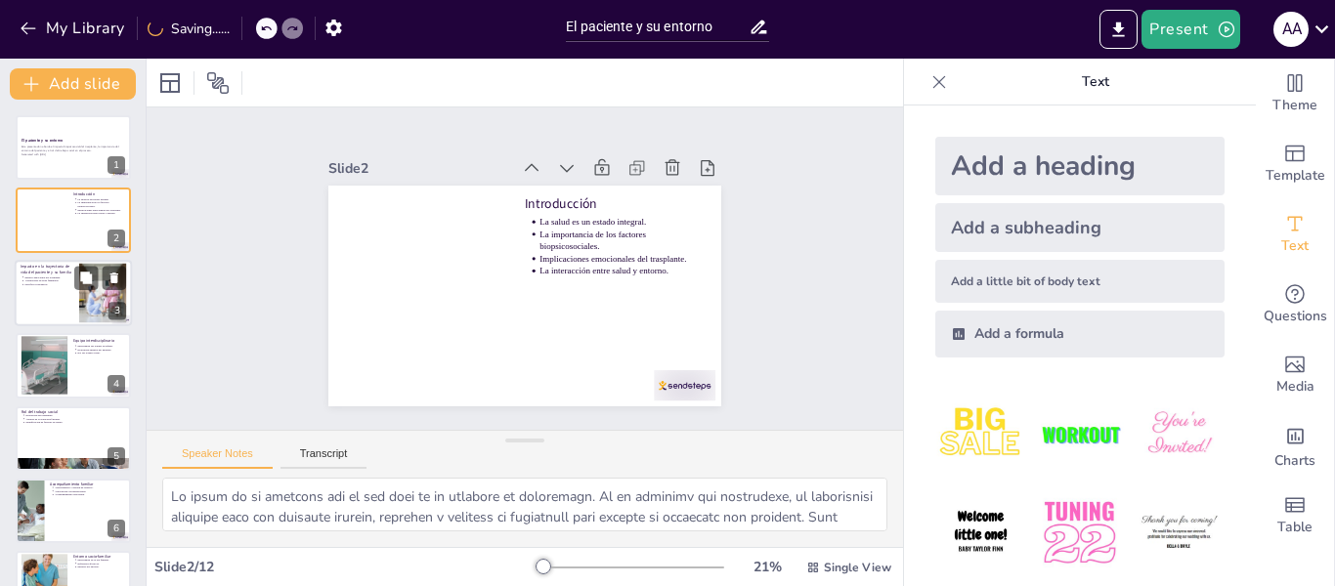
click at [83, 303] on div at bounding box center [103, 293] width 89 height 60
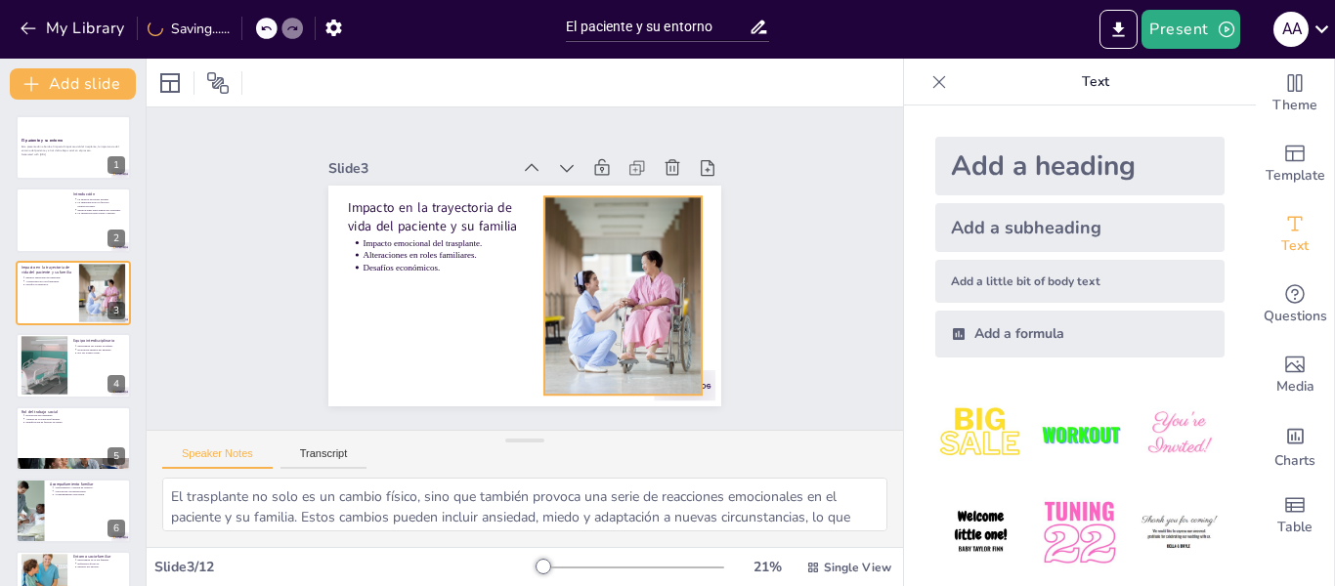
click at [565, 269] on div at bounding box center [460, 347] width 302 height 352
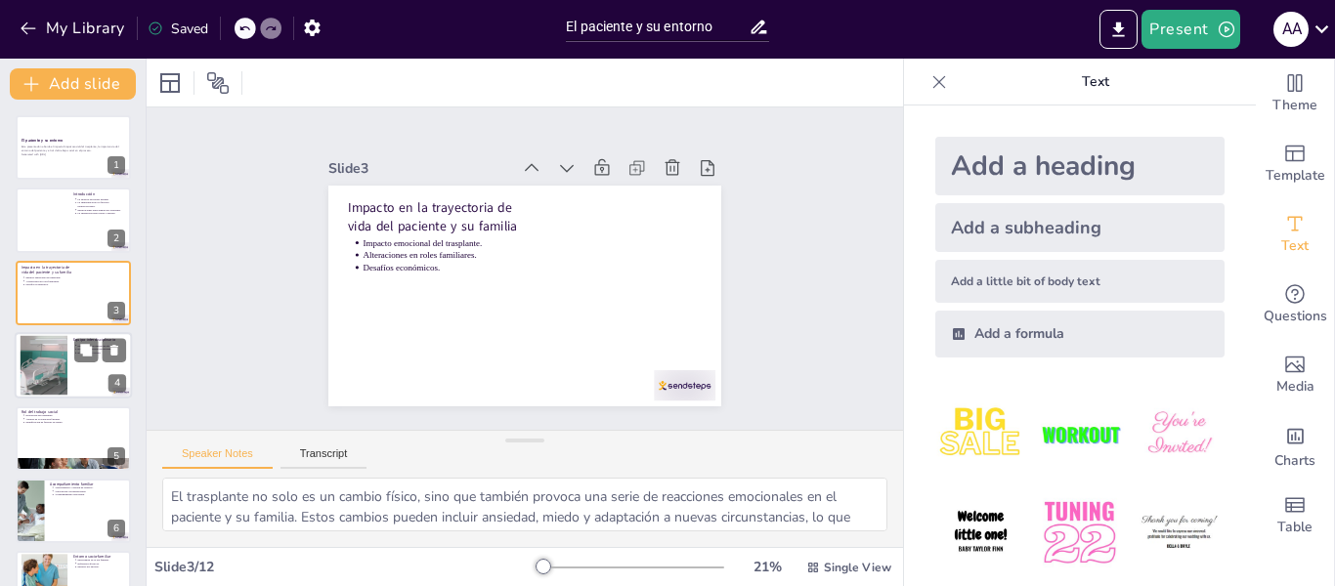
click at [37, 371] on div at bounding box center [43, 366] width 113 height 60
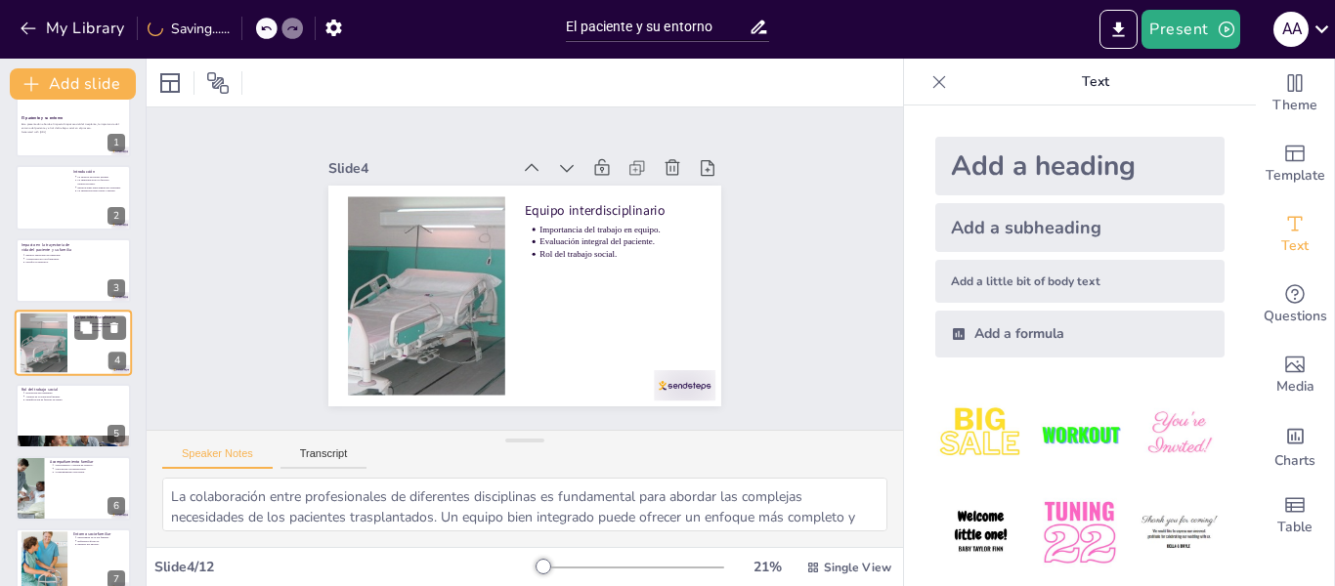
click at [45, 338] on div at bounding box center [43, 344] width 113 height 60
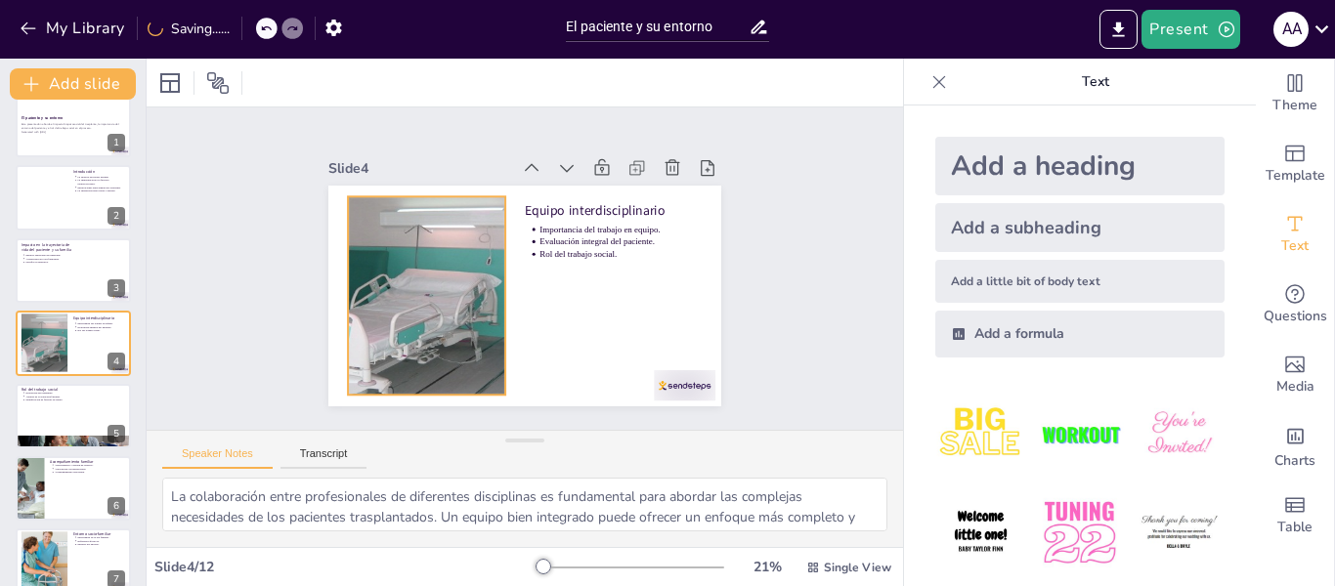
click at [433, 301] on div at bounding box center [422, 276] width 411 height 274
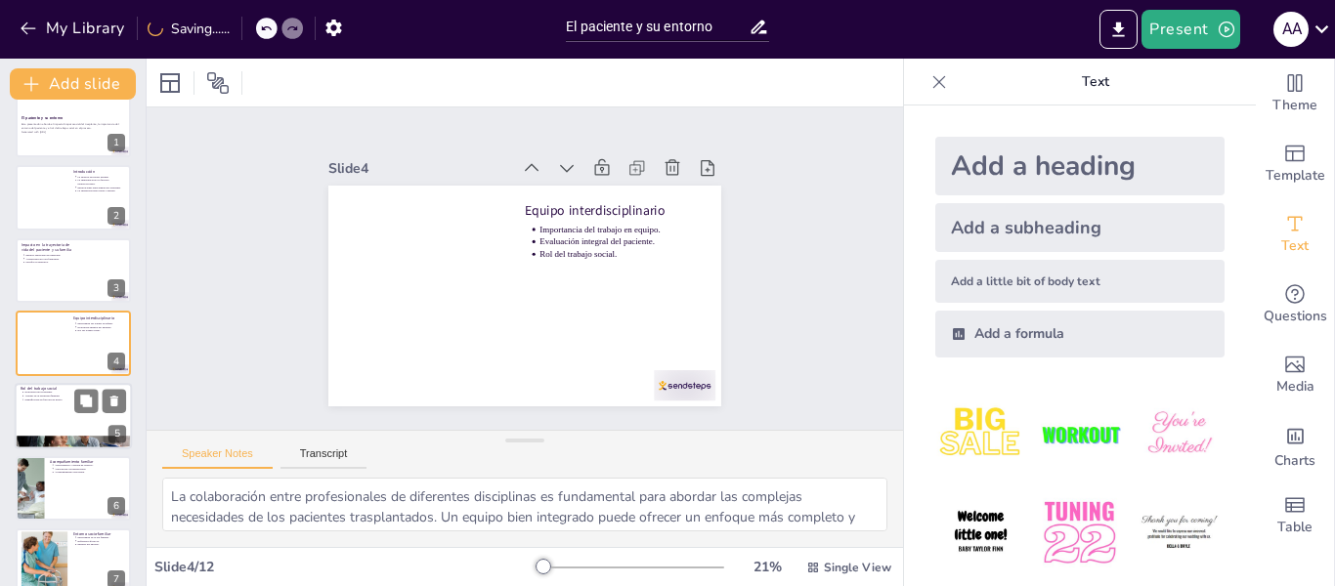
click at [49, 437] on div at bounding box center [73, 443] width 117 height 78
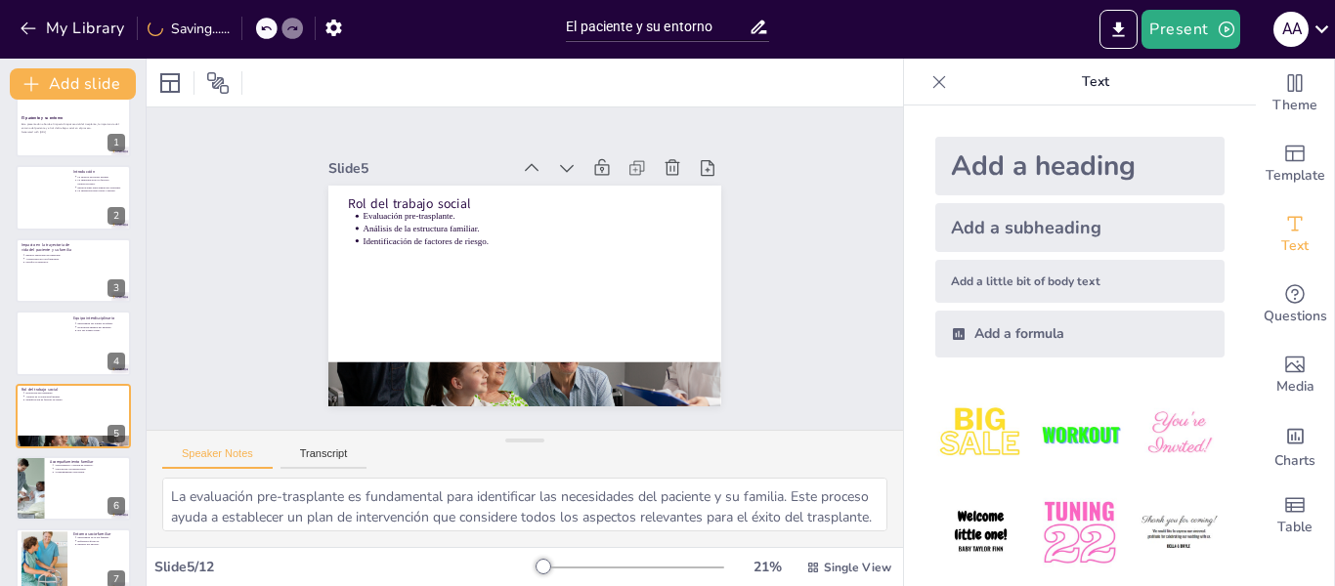
scroll to position [95, 0]
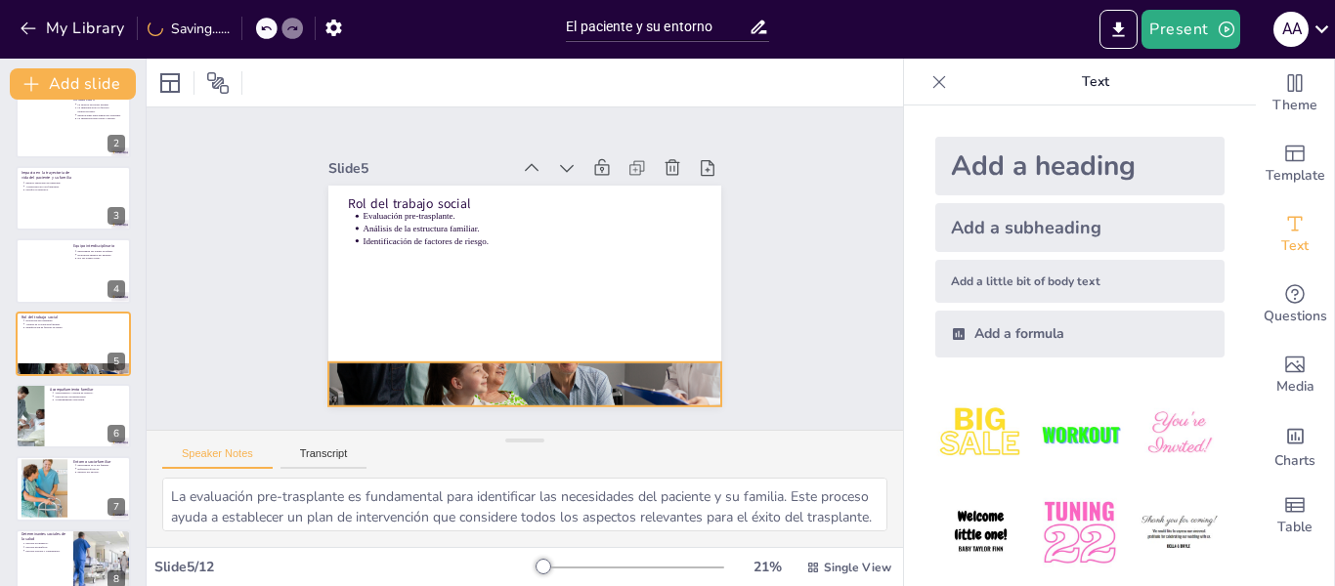
click at [625, 374] on div at bounding box center [424, 326] width 423 height 471
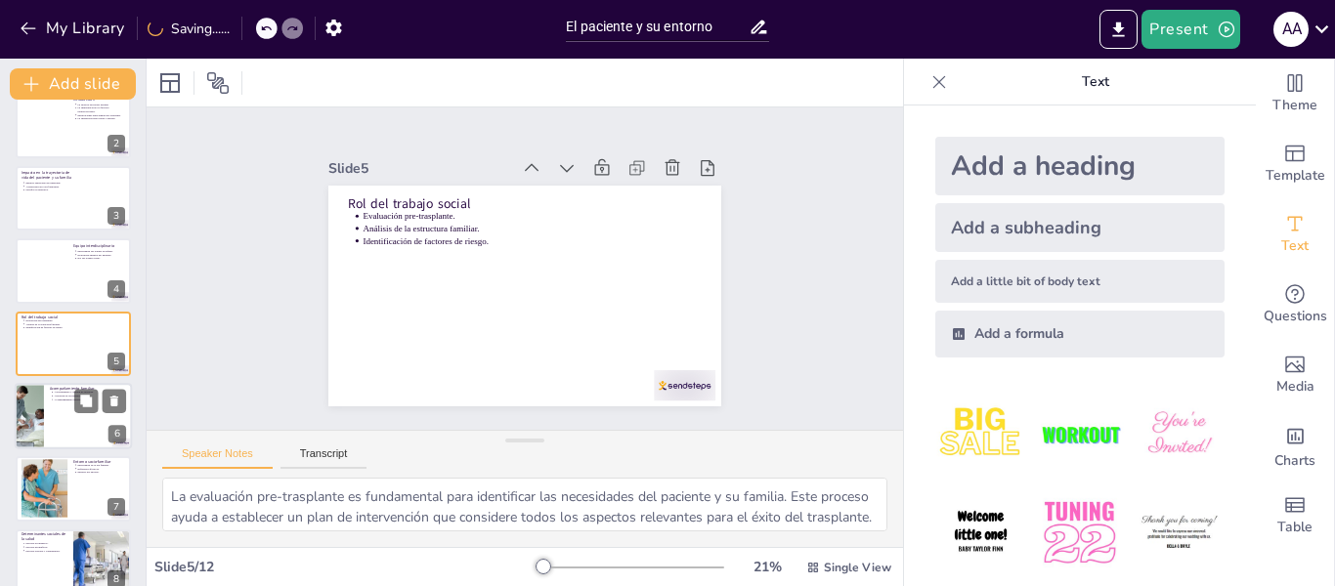
click at [57, 428] on div at bounding box center [73, 416] width 117 height 66
type textarea "El asesoramiento es fundamental para guiar a las familias en la gestión de recu…"
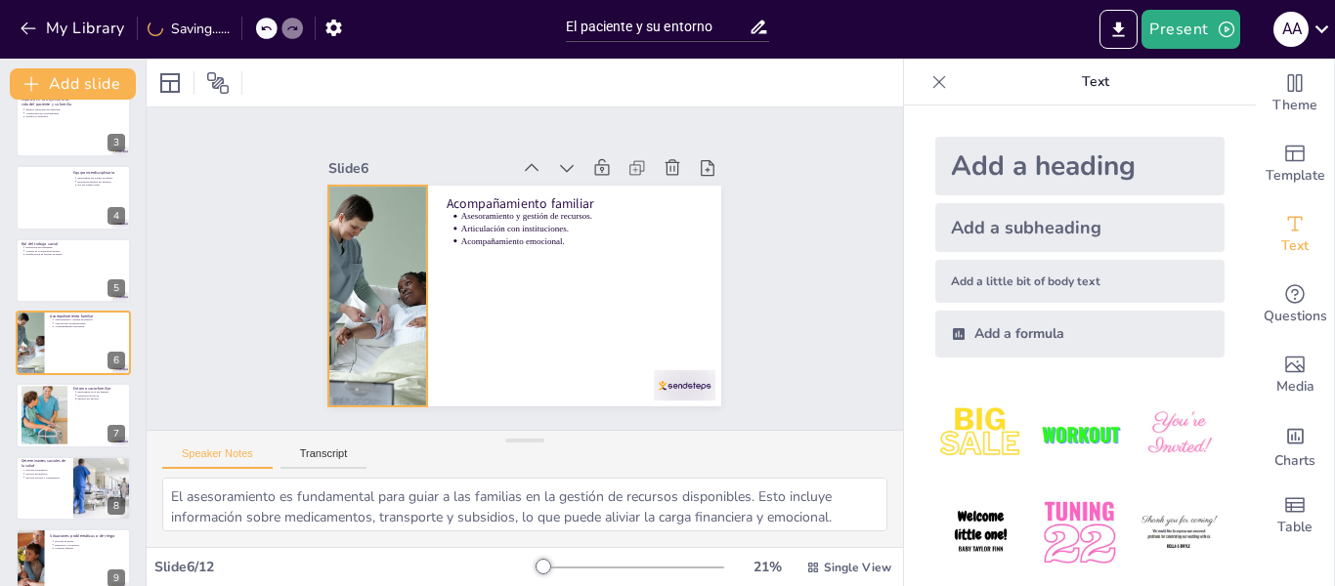
click at [398, 315] on div at bounding box center [384, 218] width 398 height 357
